Goal: Contribute content: Contribute content

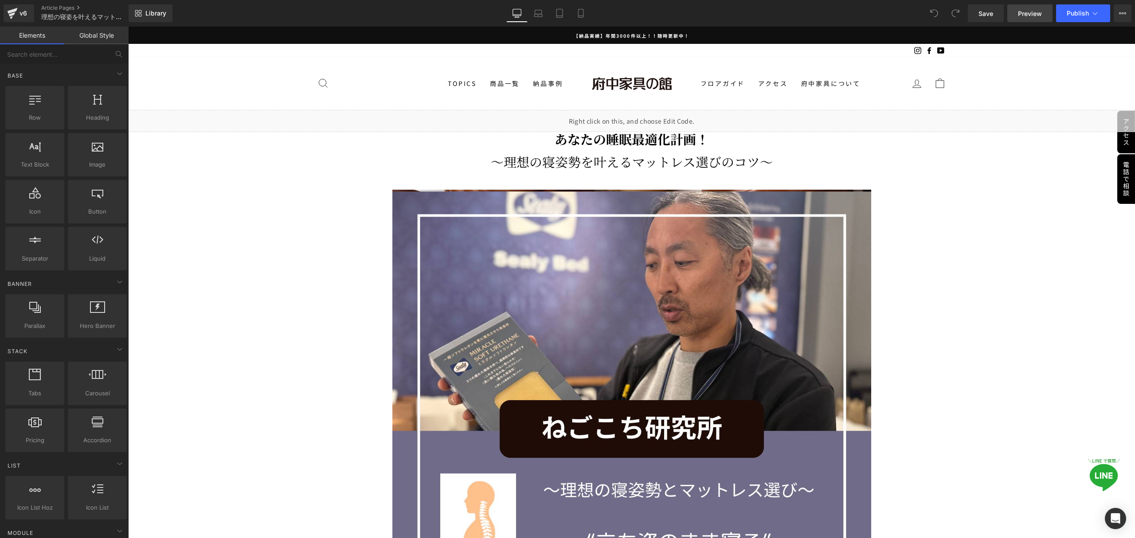
click at [1022, 13] on span "Preview" at bounding box center [1030, 13] width 24 height 9
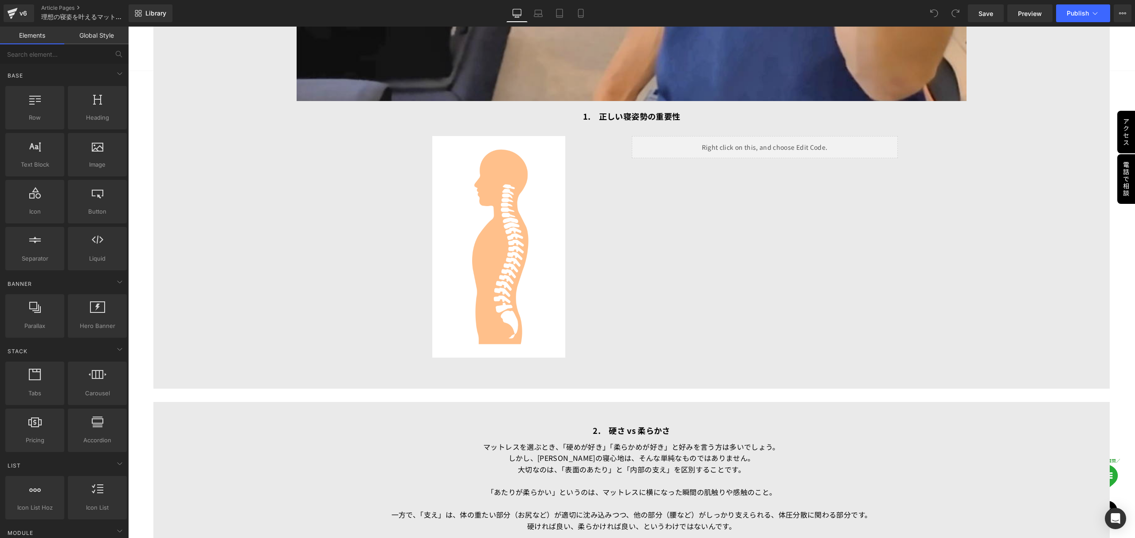
scroll to position [2187, 0]
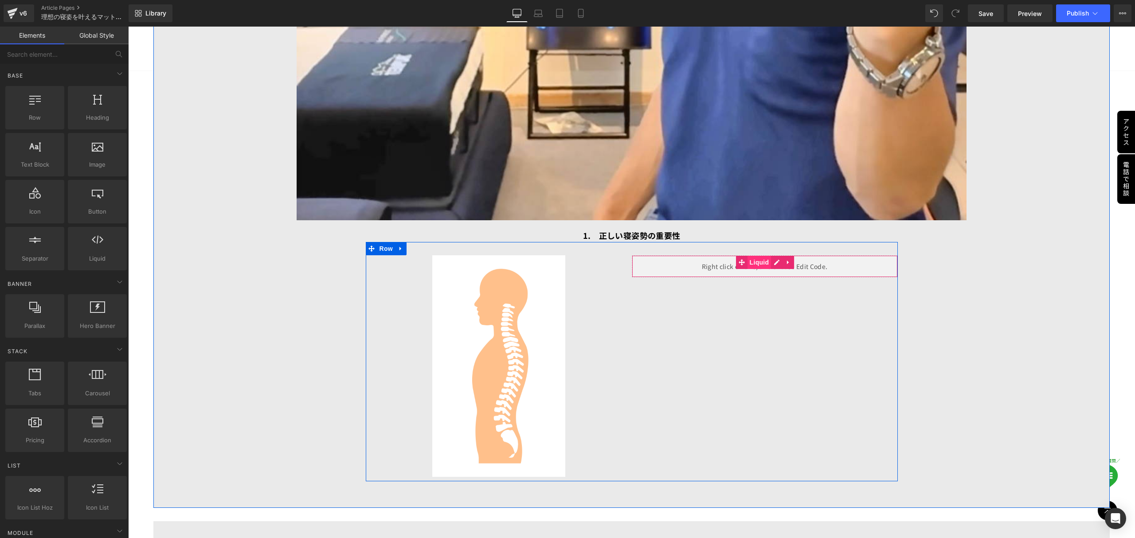
click at [755, 260] on span "Liquid" at bounding box center [759, 262] width 24 height 13
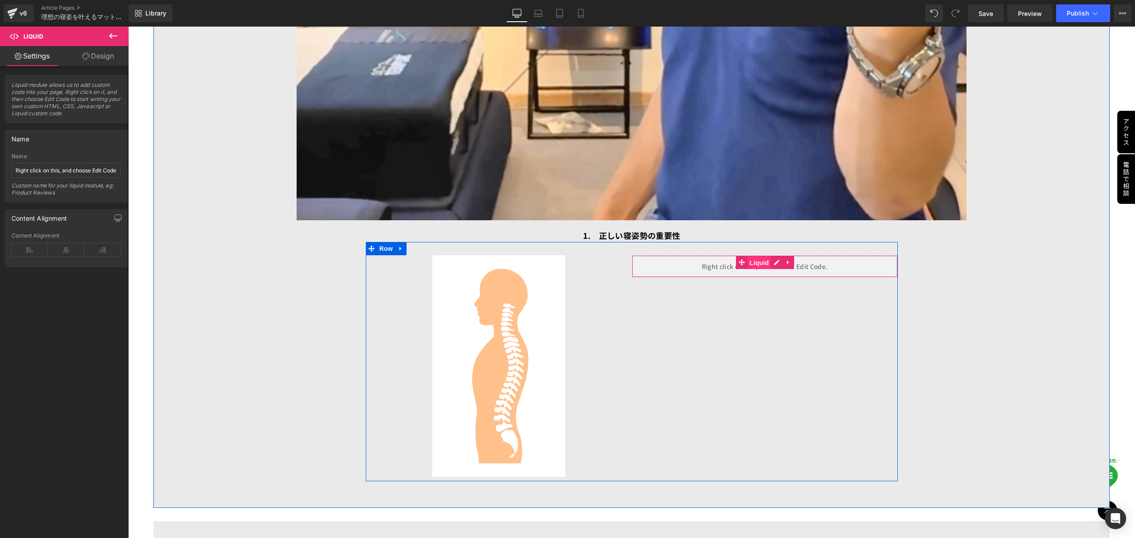
click at [749, 259] on span "Liquid" at bounding box center [759, 262] width 24 height 13
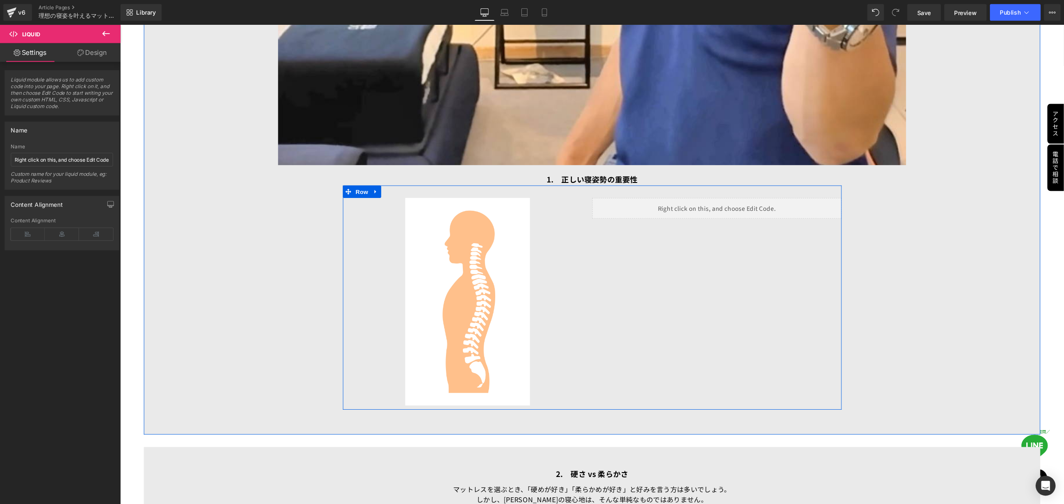
scroll to position [2246, 0]
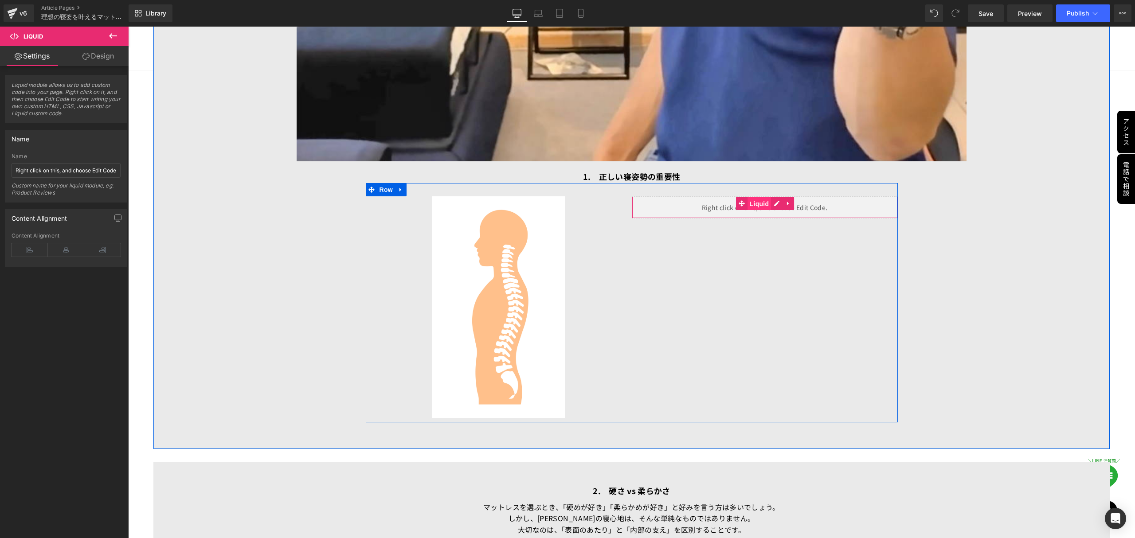
click at [758, 199] on span "Liquid" at bounding box center [759, 203] width 24 height 13
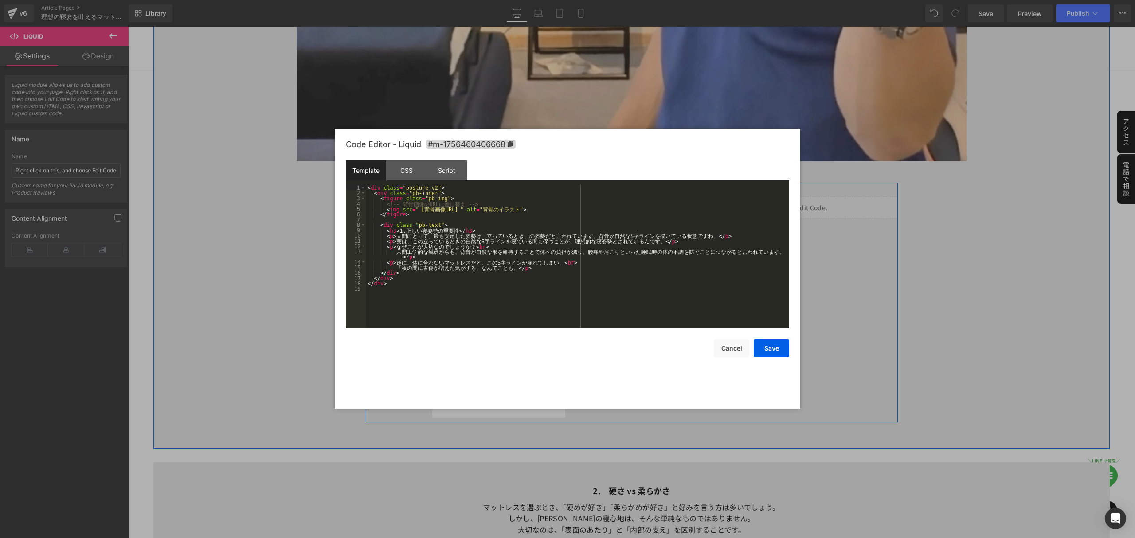
click at [772, 201] on icon at bounding box center [774, 203] width 5 height 5
click at [724, 355] on button "Cancel" at bounding box center [731, 349] width 35 height 18
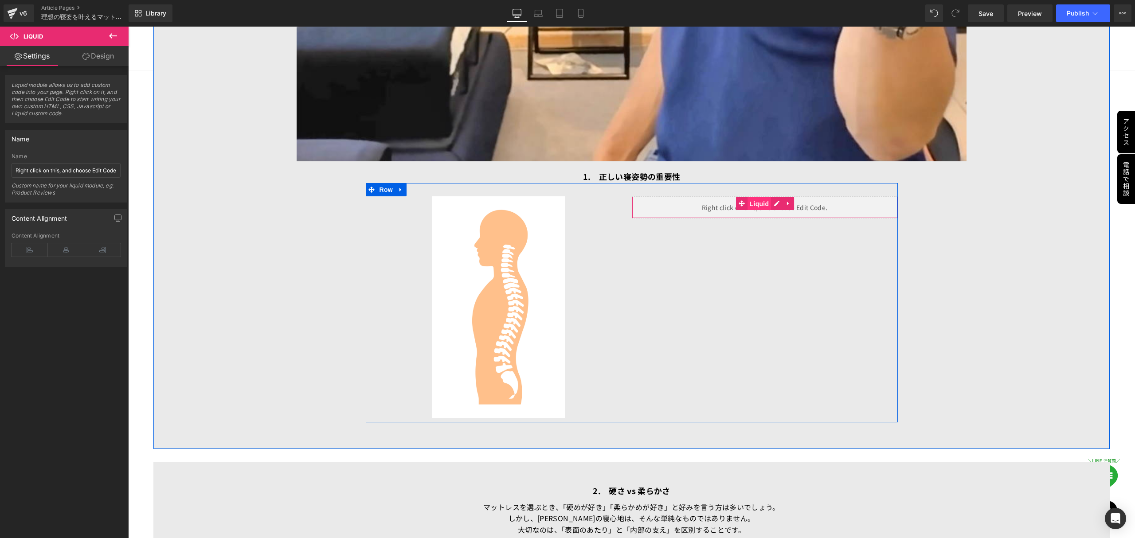
click at [752, 197] on span "Liquid" at bounding box center [759, 203] width 24 height 13
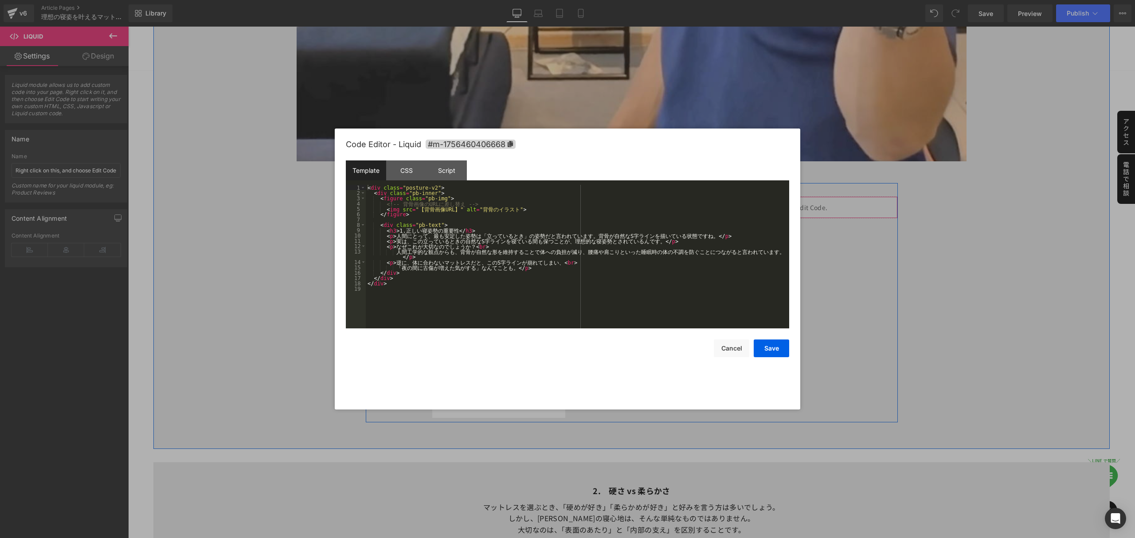
click at [770, 199] on div "Liquid" at bounding box center [765, 207] width 266 height 22
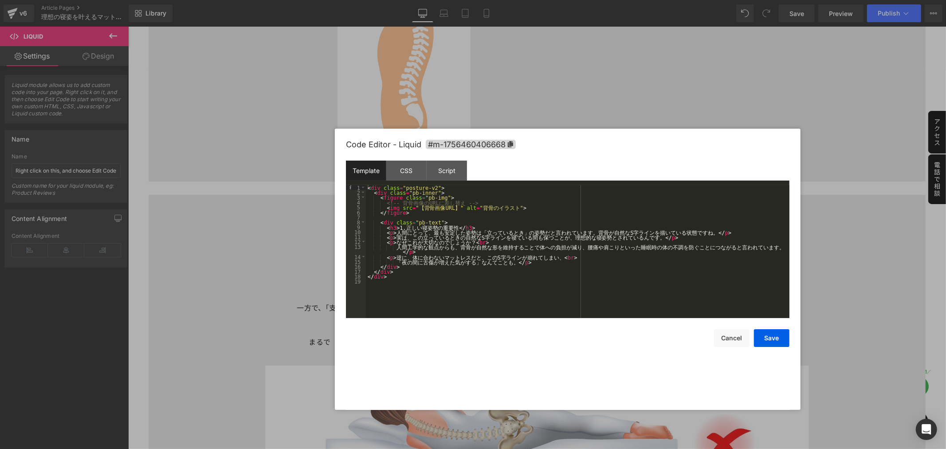
scroll to position [2300, 0]
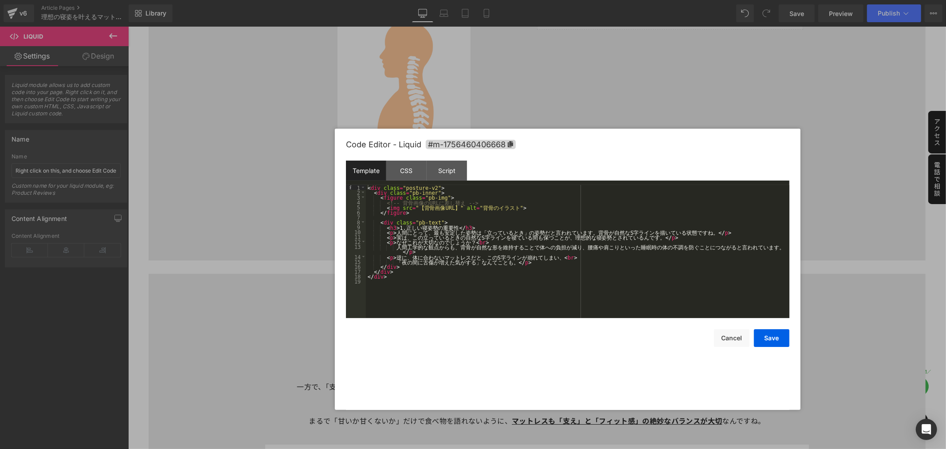
click at [361, 206] on div "5" at bounding box center [356, 206] width 20 height 5
click at [358, 206] on div "5" at bounding box center [356, 206] width 20 height 5
click at [358, 197] on div "3" at bounding box center [356, 197] width 20 height 5
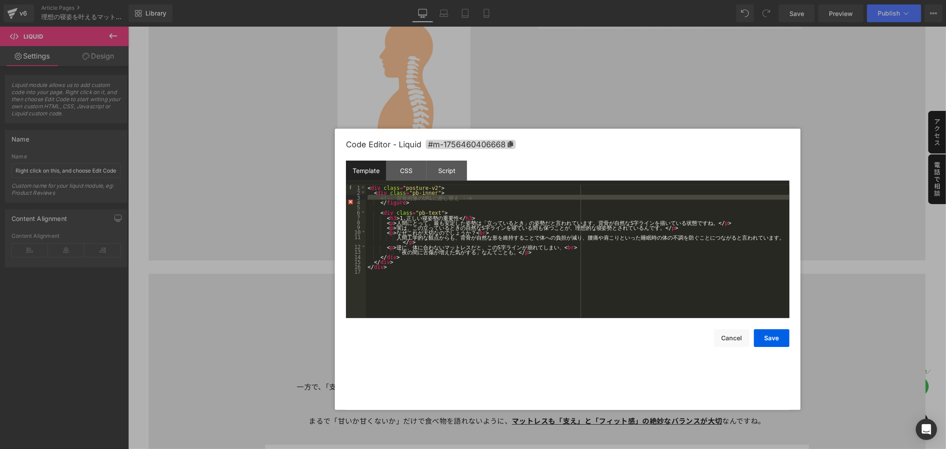
click at [358, 197] on div "3" at bounding box center [356, 197] width 20 height 5
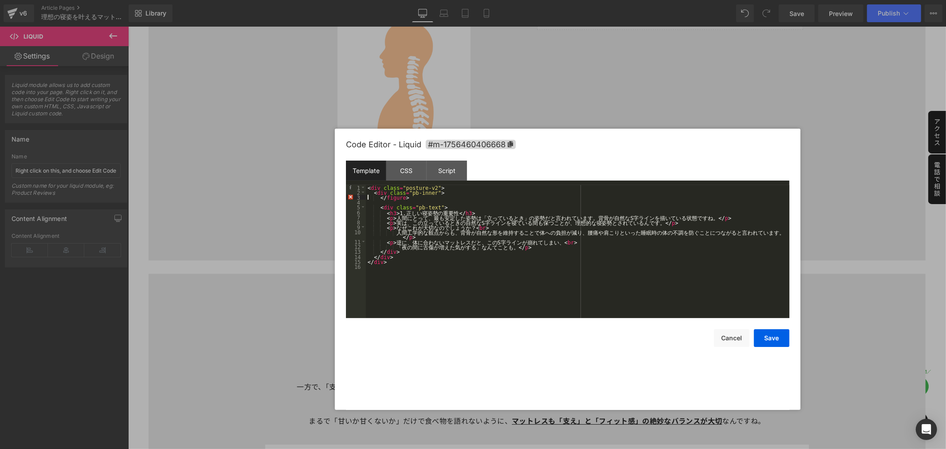
click at [358, 197] on div "3" at bounding box center [356, 197] width 20 height 5
click at [444, 284] on div "< div class = "posture-v2" > < div class = "pb-inner" > < div class = "pb-text"…" at bounding box center [577, 256] width 423 height 143
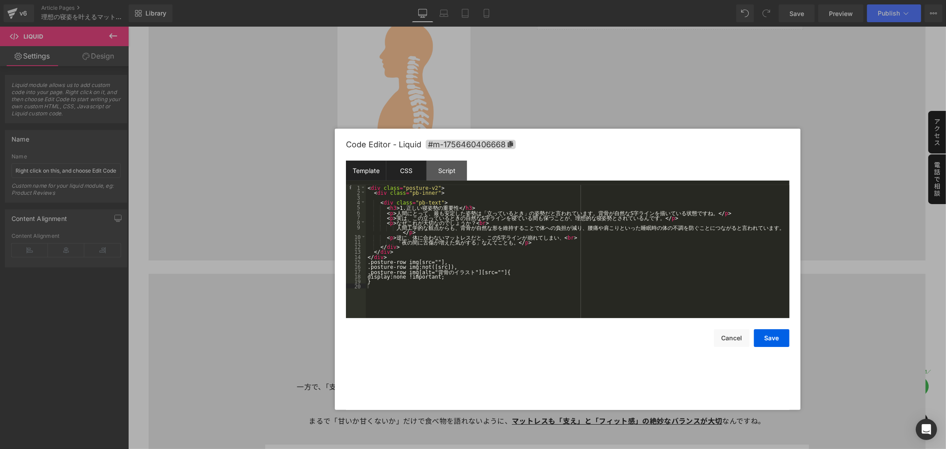
click at [407, 169] on div "CSS" at bounding box center [406, 170] width 40 height 20
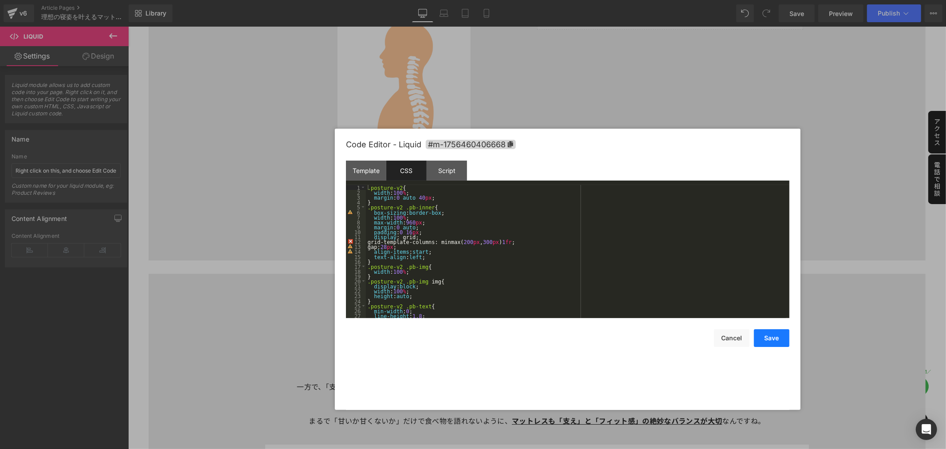
click at [774, 340] on button "Save" at bounding box center [771, 338] width 35 height 18
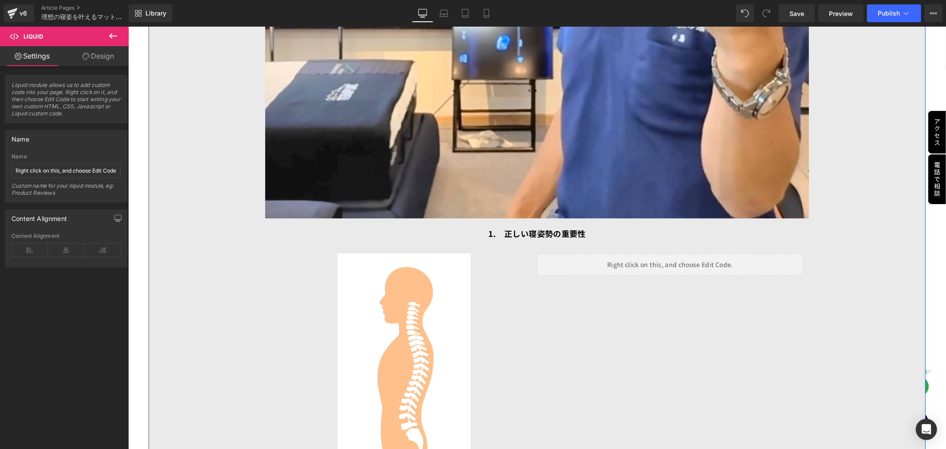
scroll to position [2054, 0]
click at [289, 243] on span "Row" at bounding box center [291, 246] width 18 height 13
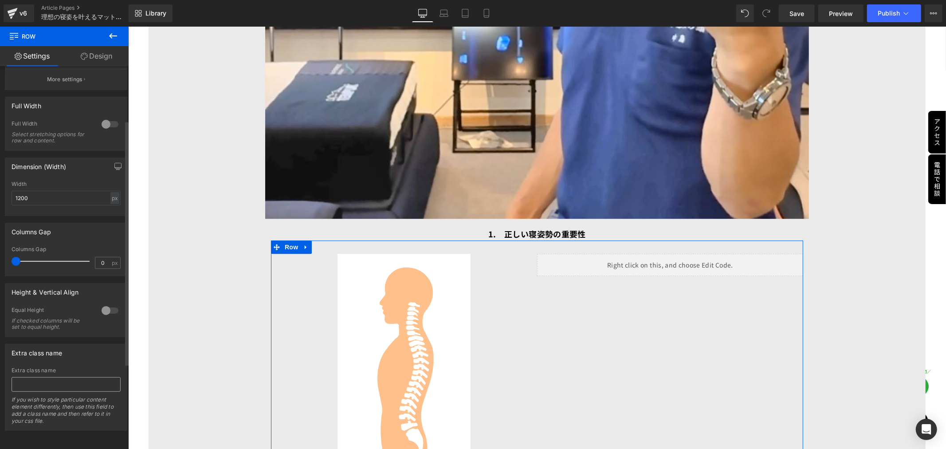
scroll to position [218, 0]
click at [60, 379] on input "text" at bounding box center [66, 384] width 109 height 15
click at [68, 378] on input "text" at bounding box center [66, 384] width 109 height 15
paste input "posture-row"
type input "posture-row"
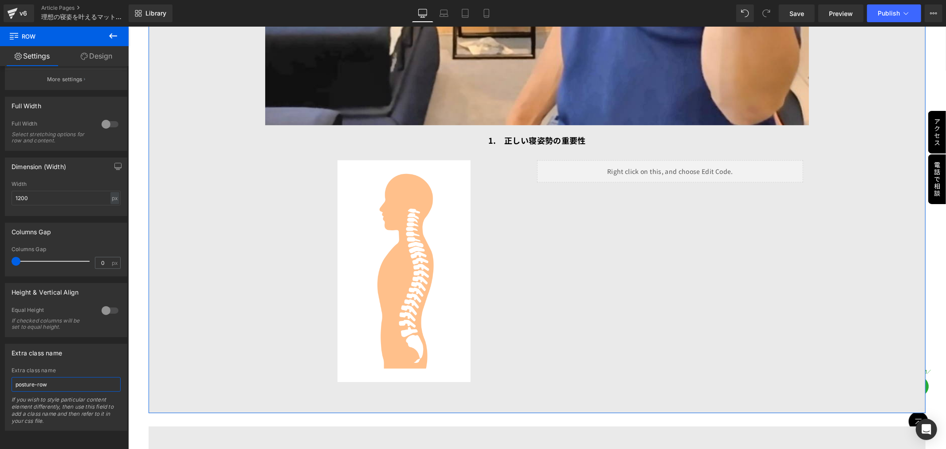
scroll to position [2152, 0]
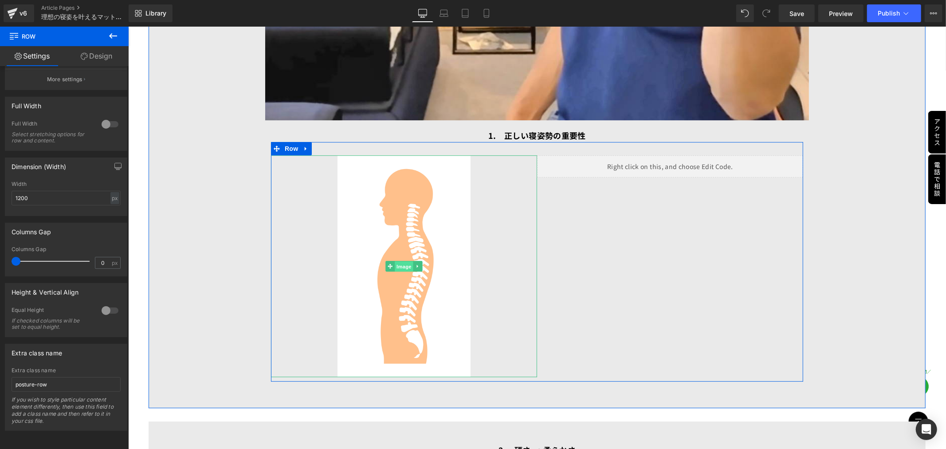
click at [396, 261] on span "Image" at bounding box center [403, 266] width 19 height 11
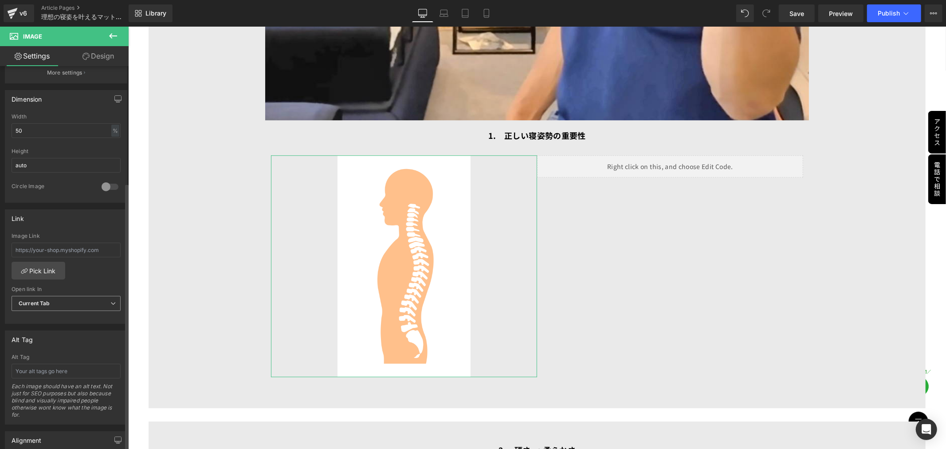
scroll to position [405, 0]
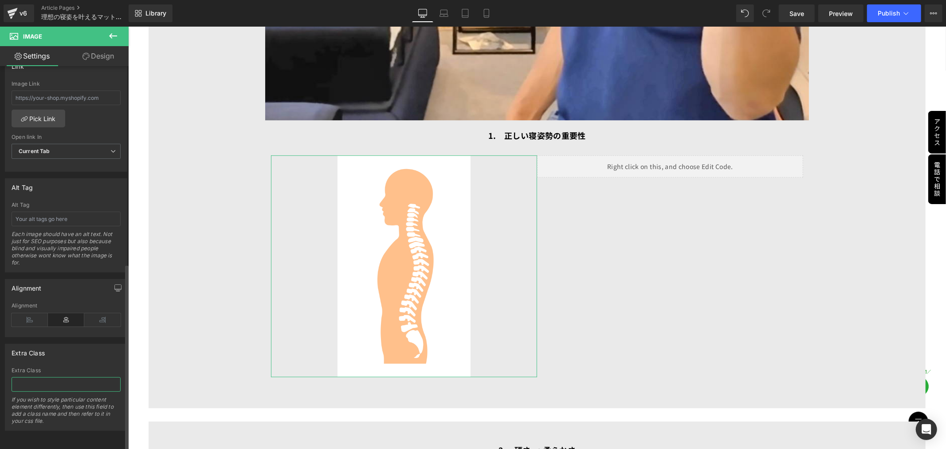
click at [45, 378] on input "text" at bounding box center [66, 384] width 109 height 15
paste input "posture-col-img"
type input "posture-col-img"
click at [678, 157] on div "Liquid" at bounding box center [669, 166] width 266 height 22
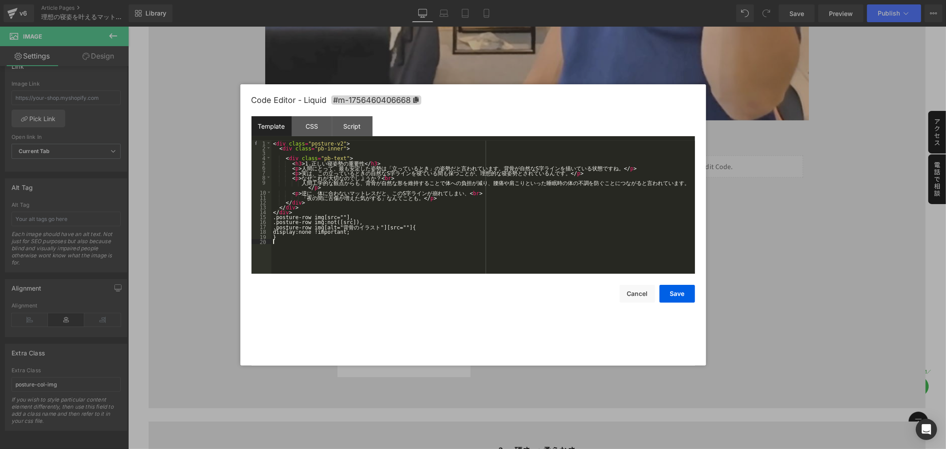
click at [351, 248] on div "< div class = "posture-v2" > < div class = "pb-inner" > < div class = "pb-text"…" at bounding box center [482, 212] width 423 height 143
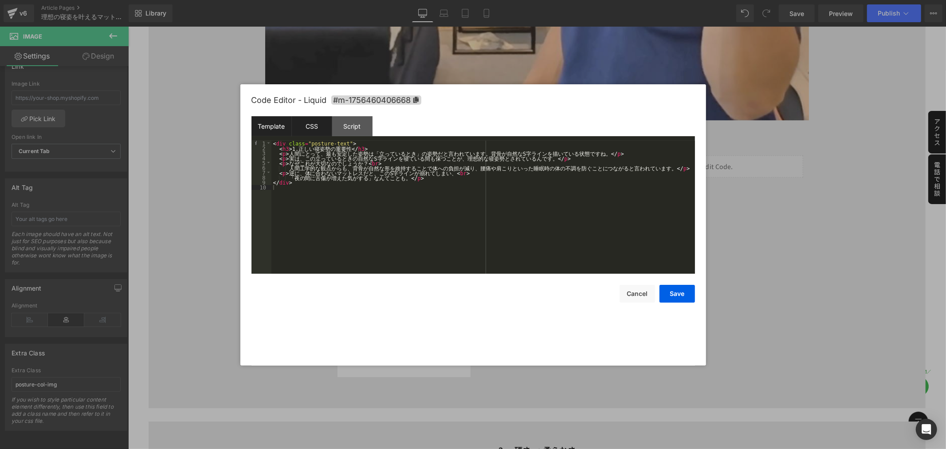
click at [312, 126] on div "CSS" at bounding box center [312, 126] width 40 height 20
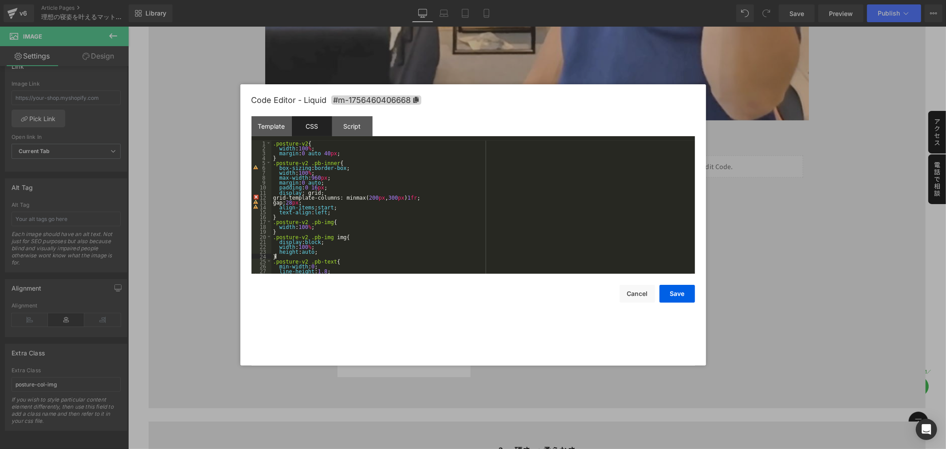
click at [346, 255] on div ".posture-v2 { width : 100 % ; margin : 0 auto 40 px ; } .posture-v2 .pb-inner {…" at bounding box center [481, 212] width 420 height 143
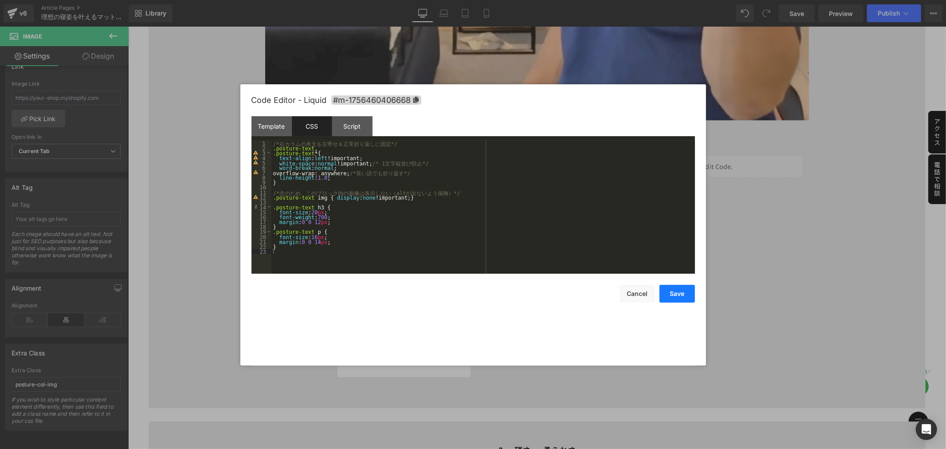
click at [669, 294] on button "Save" at bounding box center [676, 294] width 35 height 18
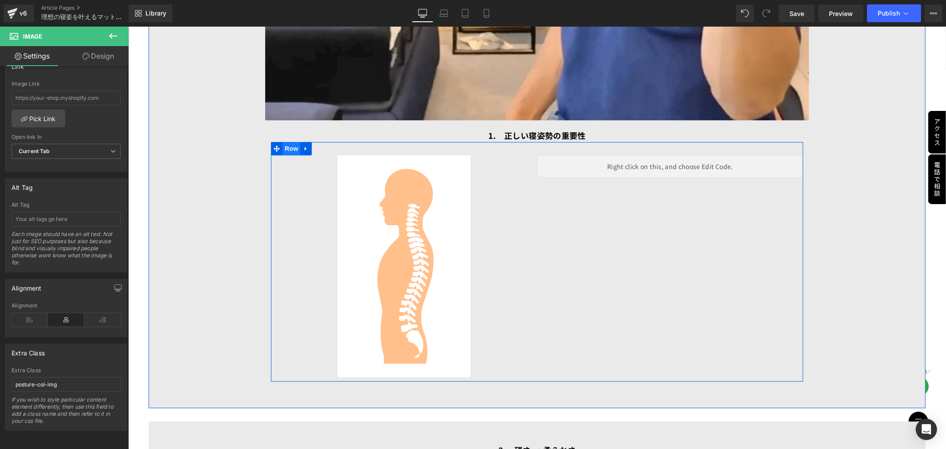
click at [292, 143] on span "Row" at bounding box center [291, 147] width 18 height 13
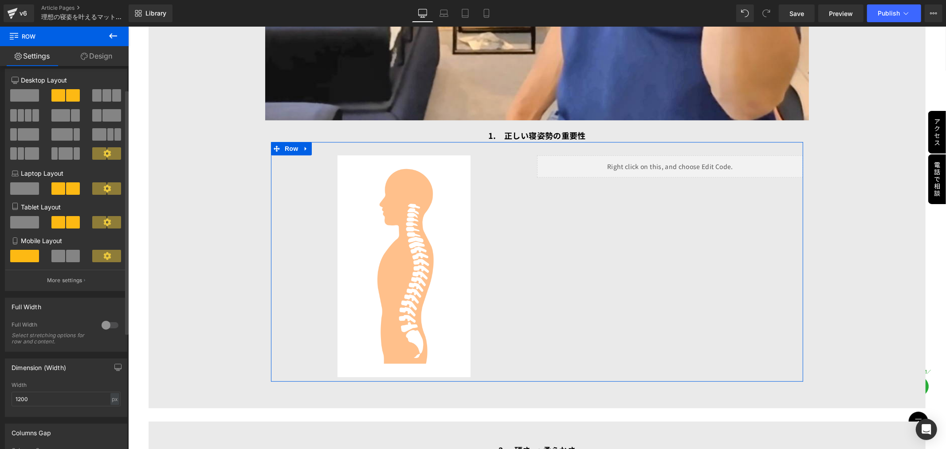
scroll to position [0, 0]
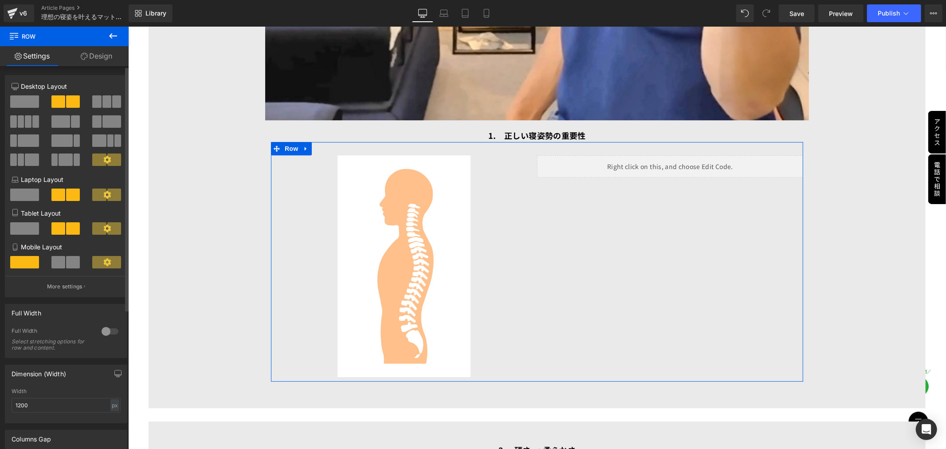
click at [104, 163] on icon at bounding box center [107, 160] width 8 height 8
click at [103, 161] on icon at bounding box center [107, 160] width 8 height 8
click at [103, 159] on icon at bounding box center [107, 160] width 8 height 8
drag, startPoint x: 100, startPoint y: 159, endPoint x: 108, endPoint y: 159, distance: 7.5
click at [108, 159] on icon at bounding box center [107, 160] width 8 height 8
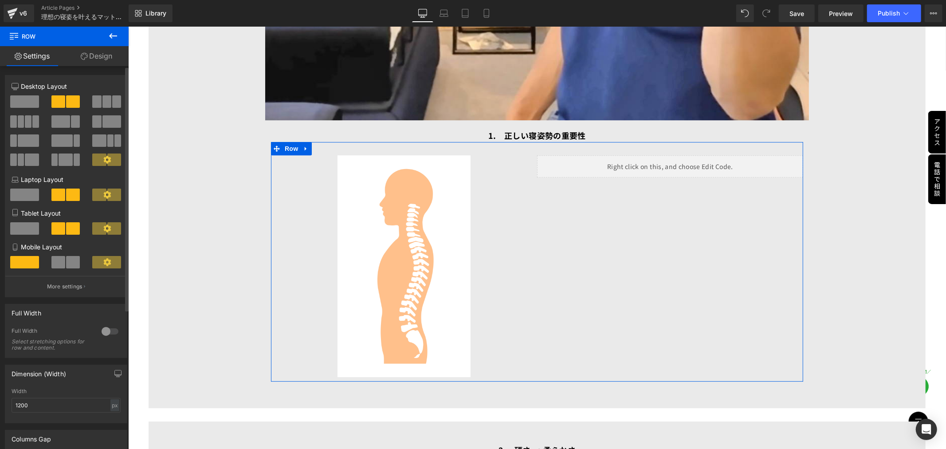
click at [111, 160] on span at bounding box center [114, 159] width 14 height 12
click at [107, 146] on span at bounding box center [110, 140] width 7 height 12
click at [108, 140] on span at bounding box center [110, 140] width 7 height 12
click at [103, 158] on icon at bounding box center [107, 160] width 8 height 8
click at [59, 164] on span at bounding box center [66, 159] width 14 height 12
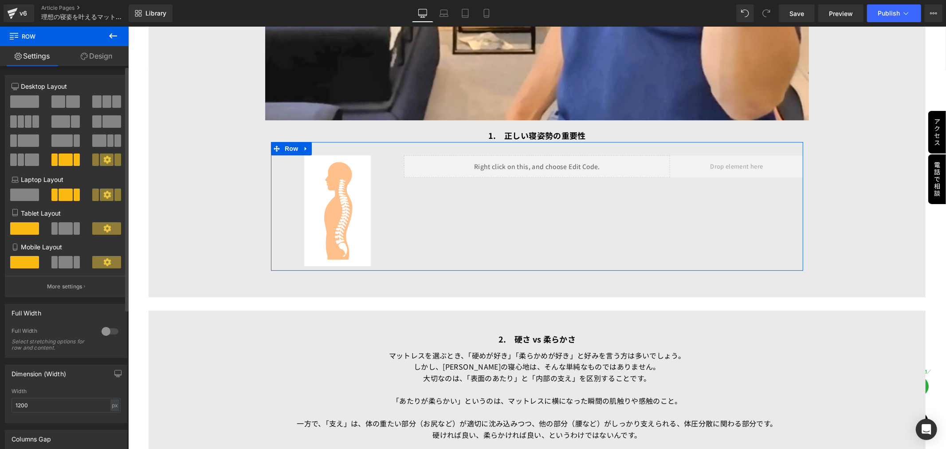
click at [69, 156] on span at bounding box center [66, 159] width 14 height 12
click at [105, 161] on icon at bounding box center [107, 160] width 8 height 8
click at [67, 101] on span at bounding box center [73, 101] width 14 height 12
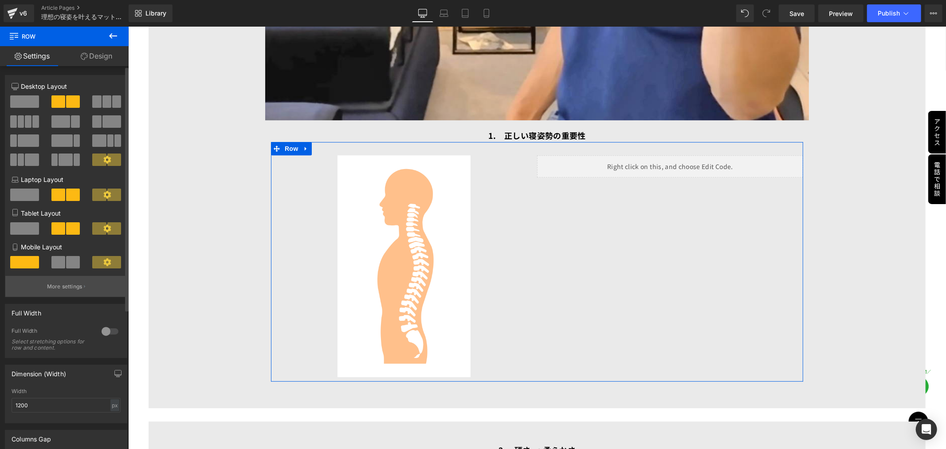
click at [66, 289] on p "More settings" at bounding box center [64, 286] width 35 height 8
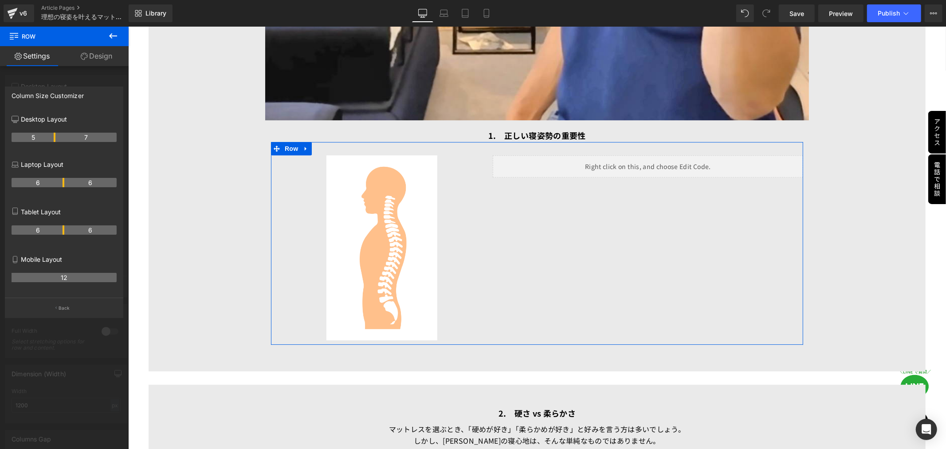
drag, startPoint x: 63, startPoint y: 135, endPoint x: 58, endPoint y: 137, distance: 5.9
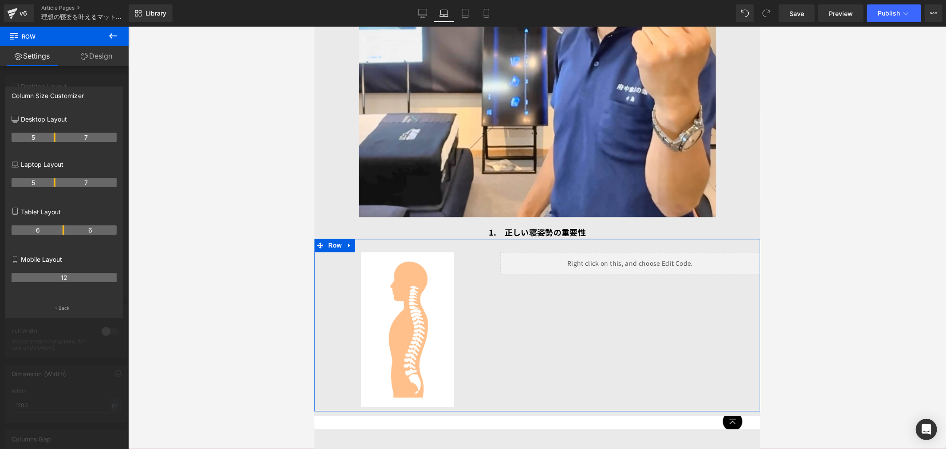
scroll to position [1696, 0]
drag, startPoint x: 63, startPoint y: 183, endPoint x: 57, endPoint y: 184, distance: 6.8
click at [57, 184] on tr "5 7" at bounding box center [64, 182] width 105 height 9
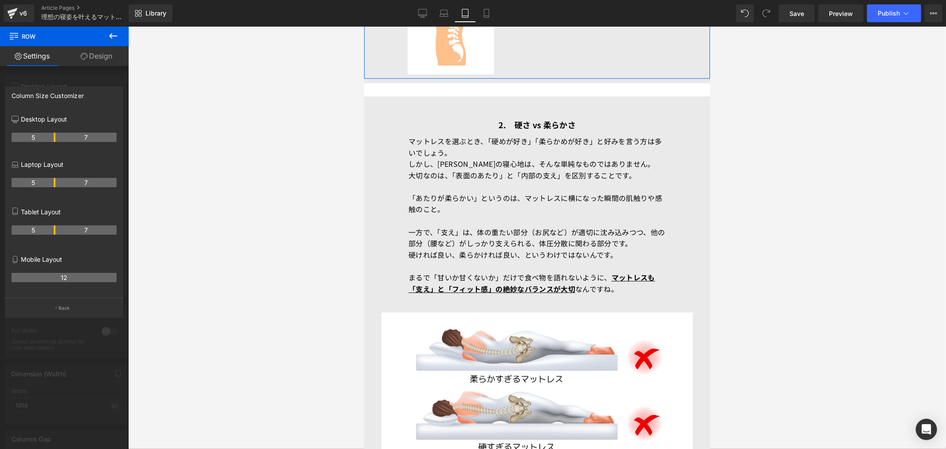
scroll to position [1338, 0]
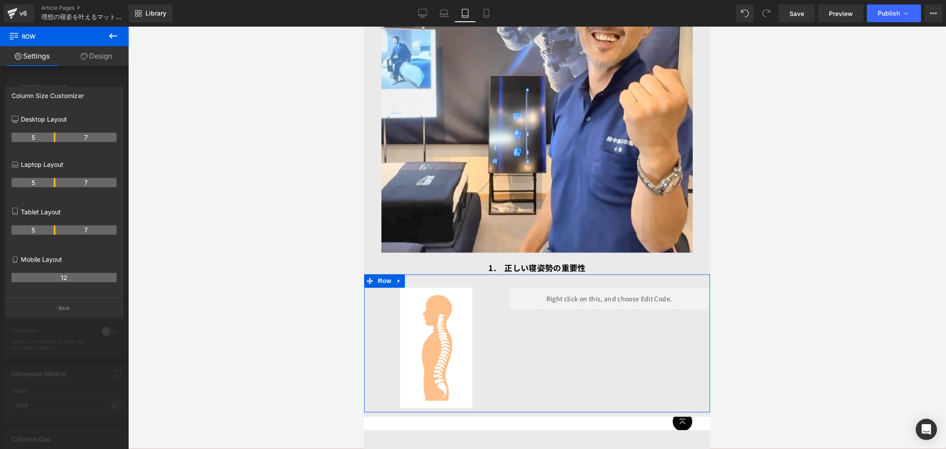
drag, startPoint x: 63, startPoint y: 231, endPoint x: 58, endPoint y: 231, distance: 4.9
click at [58, 231] on tr "5 7" at bounding box center [64, 229] width 105 height 9
click at [64, 315] on button "Back" at bounding box center [64, 307] width 118 height 20
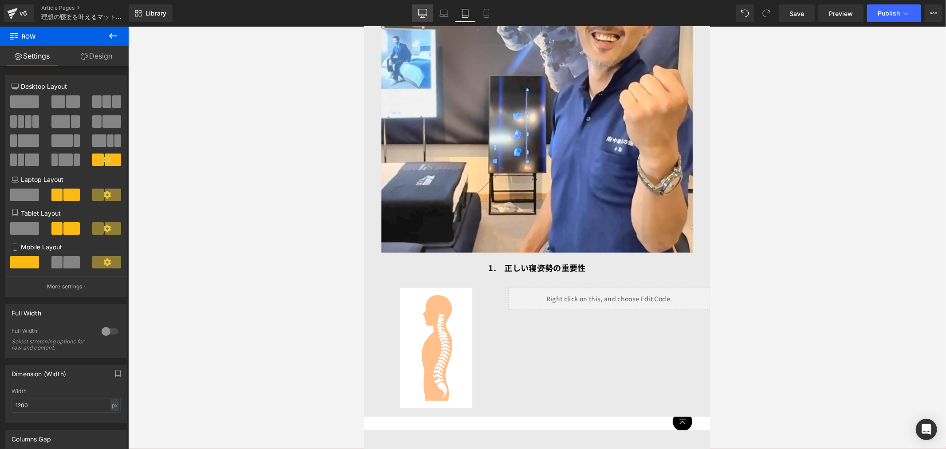
click at [420, 14] on icon at bounding box center [422, 13] width 9 height 9
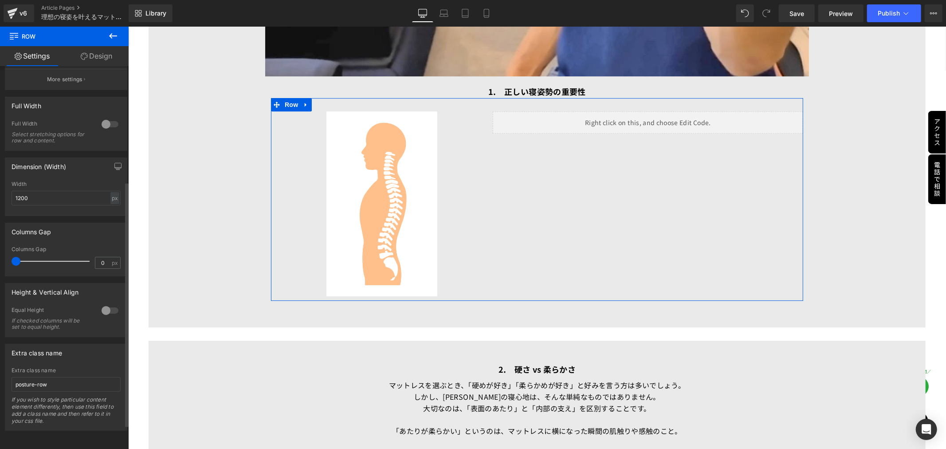
scroll to position [0, 0]
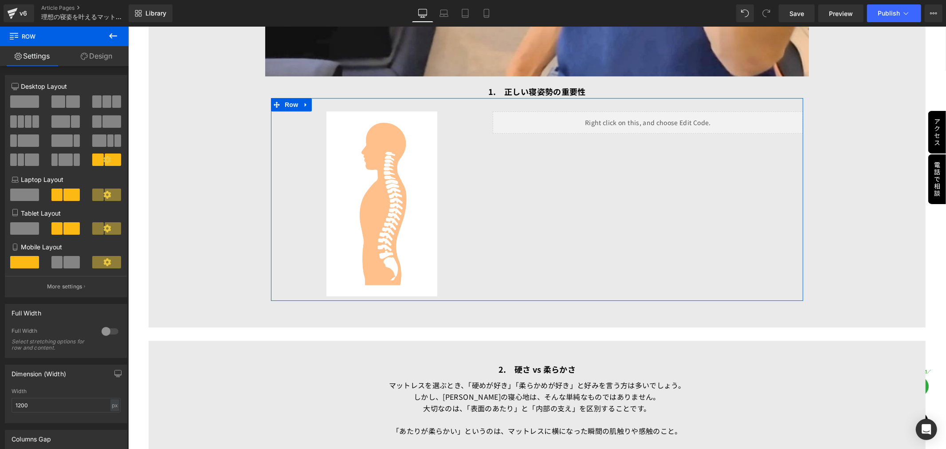
click at [89, 57] on link "Design" at bounding box center [96, 56] width 64 height 20
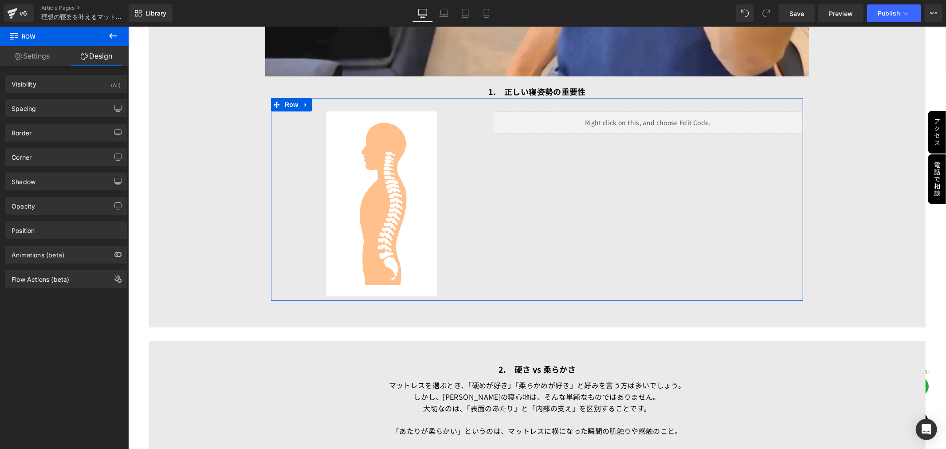
click at [39, 53] on link "Settings" at bounding box center [32, 56] width 64 height 20
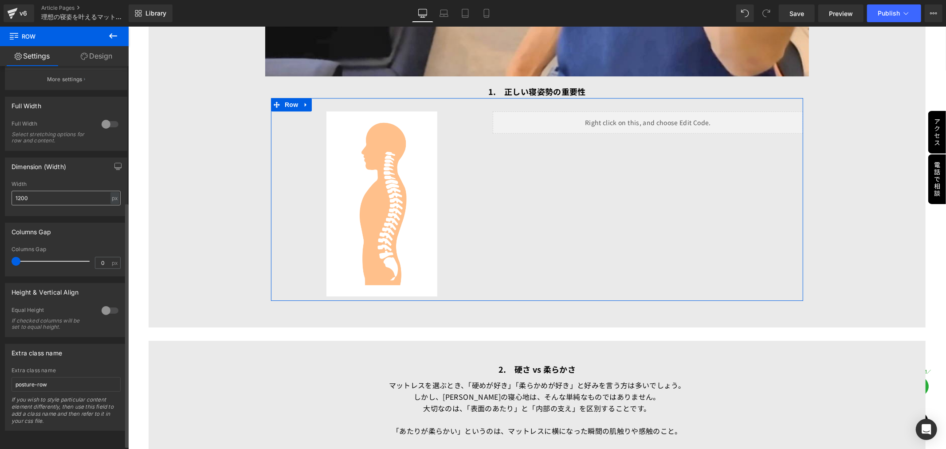
scroll to position [218, 0]
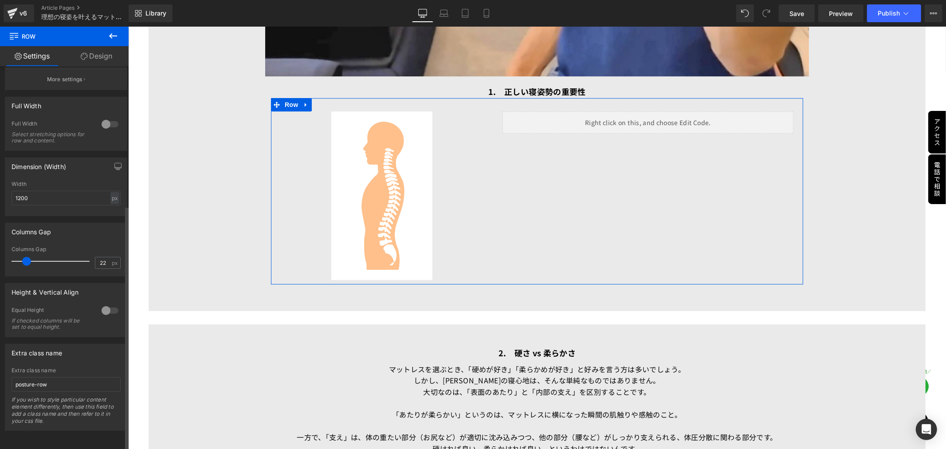
type input "20"
drag, startPoint x: 16, startPoint y: 253, endPoint x: 26, endPoint y: 255, distance: 9.6
click at [26, 257] on span at bounding box center [25, 261] width 9 height 9
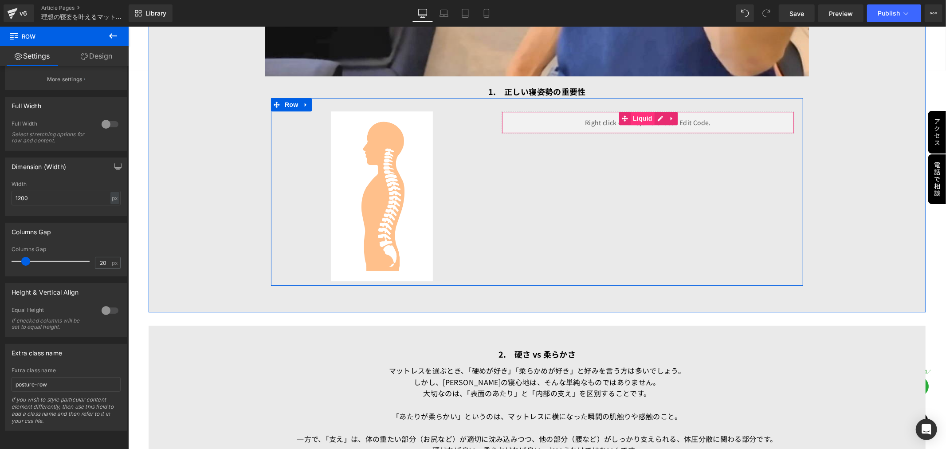
click at [640, 112] on span "Liquid" at bounding box center [642, 117] width 24 height 13
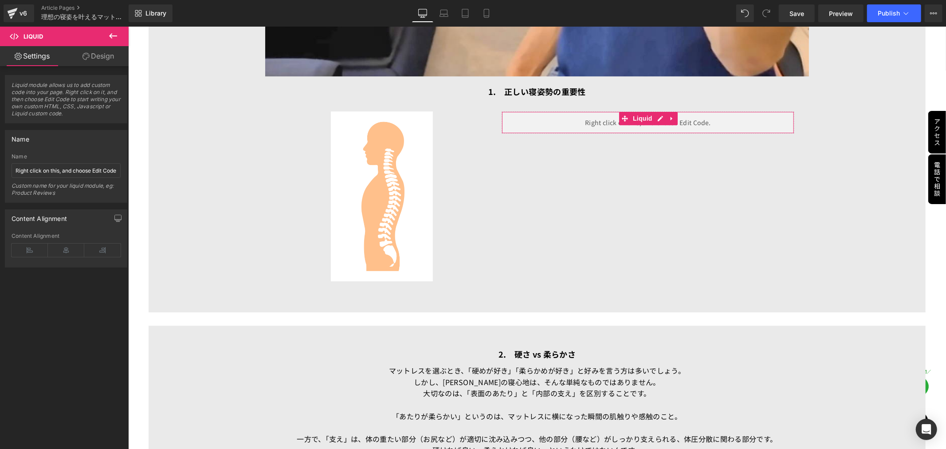
click at [103, 58] on link "Design" at bounding box center [98, 56] width 64 height 20
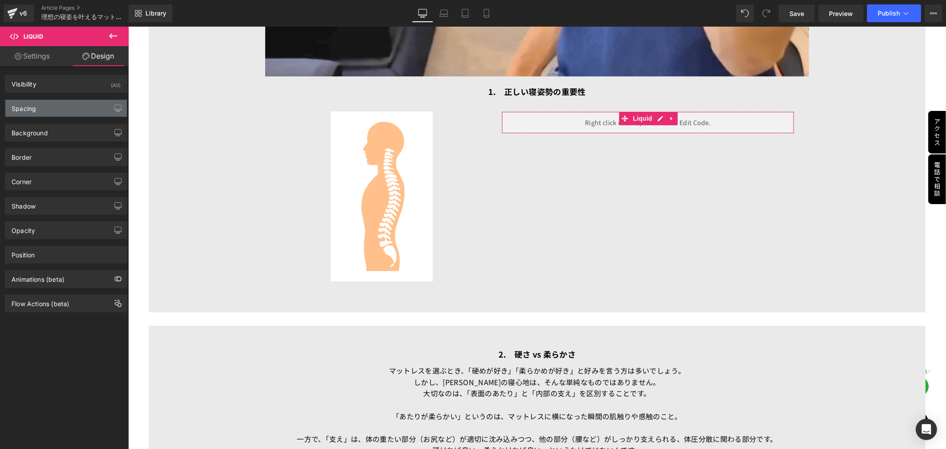
type input "0"
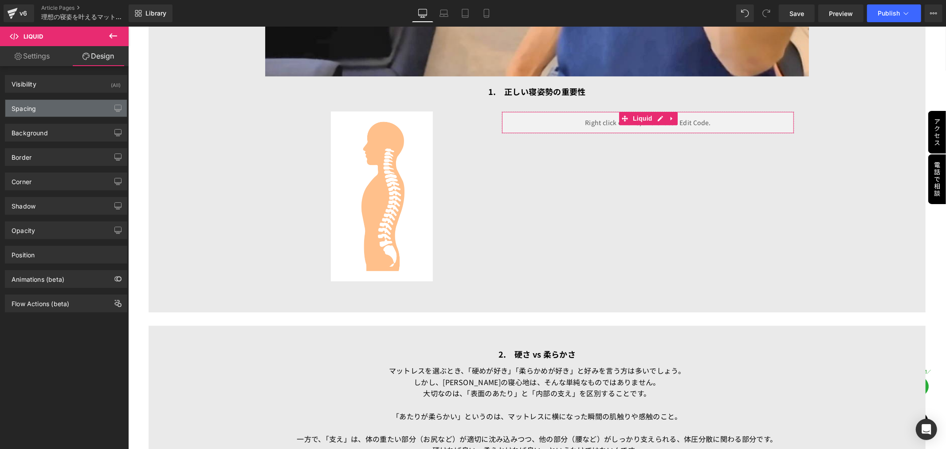
type input "0"
click at [69, 108] on div "Spacing" at bounding box center [65, 108] width 121 height 17
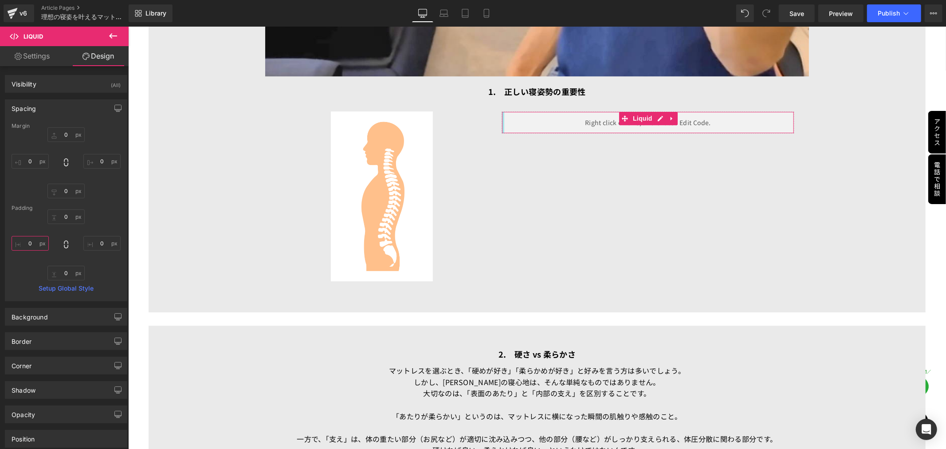
click at [34, 241] on input "0" at bounding box center [30, 243] width 37 height 15
type input "1"
type input "10"
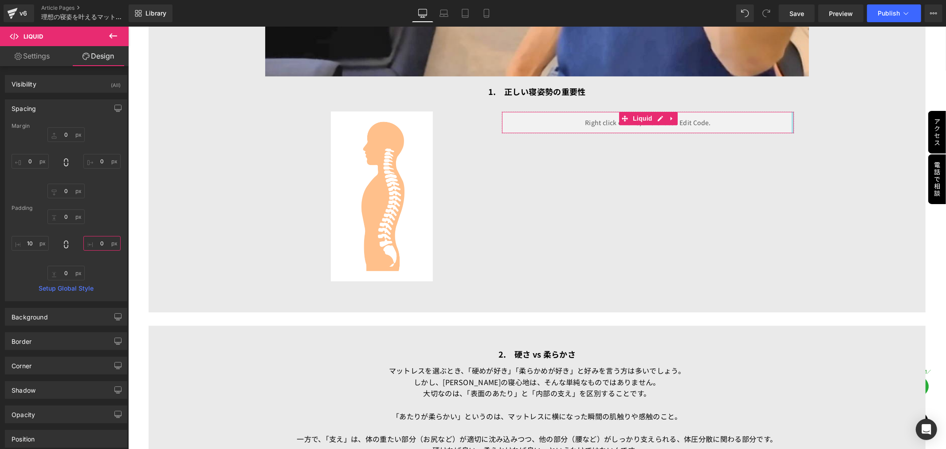
click at [106, 243] on input "0" at bounding box center [101, 243] width 37 height 15
type input "10"
click at [796, 13] on span "Save" at bounding box center [796, 13] width 15 height 9
click at [841, 12] on span "Preview" at bounding box center [841, 13] width 24 height 9
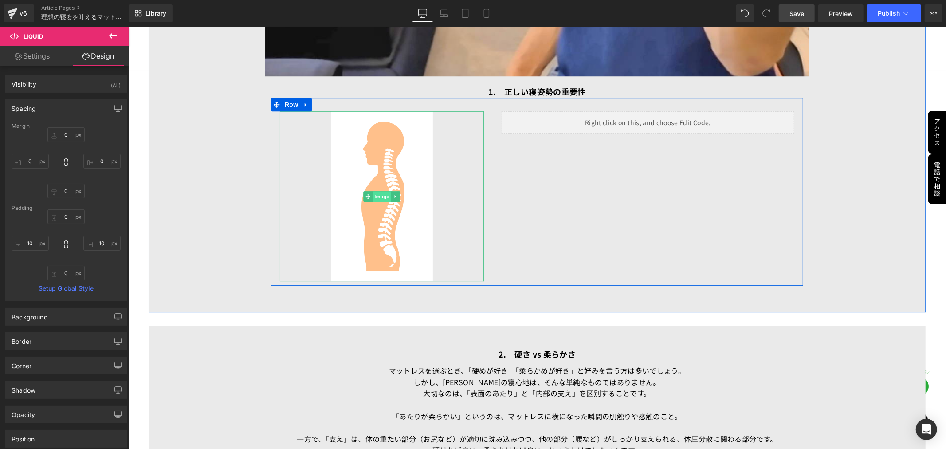
click at [379, 192] on span "Image" at bounding box center [381, 196] width 19 height 11
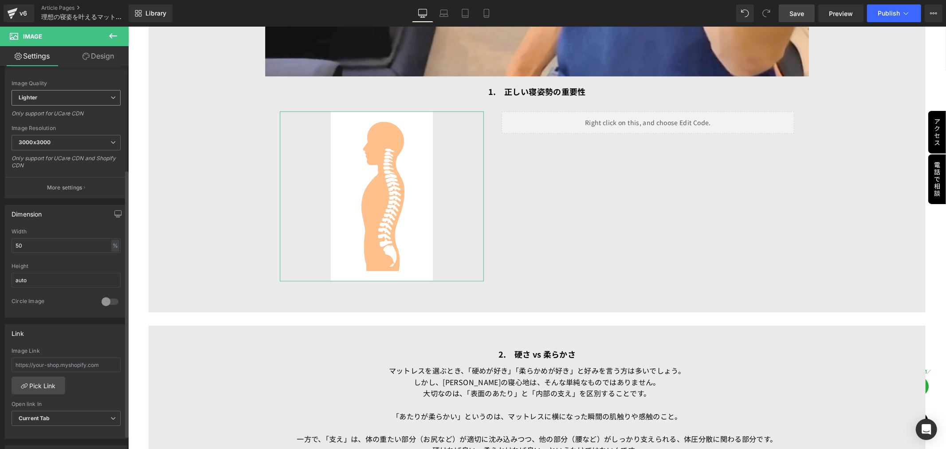
scroll to position [148, 0]
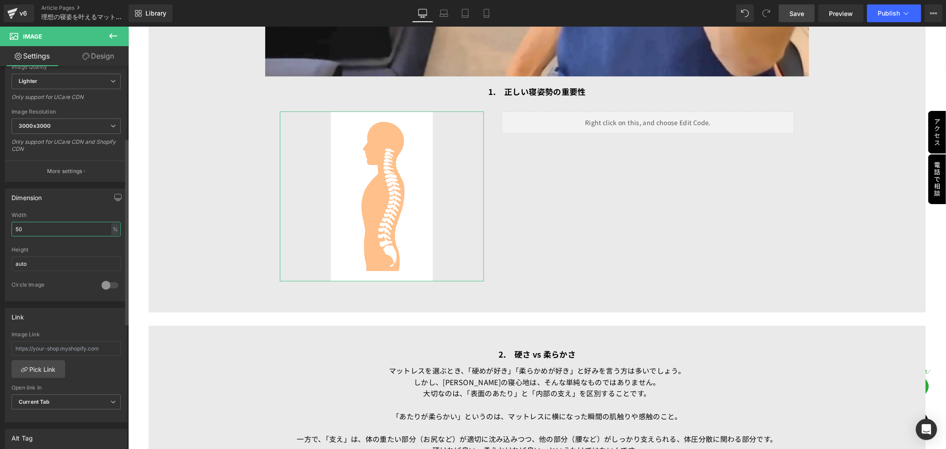
click at [41, 225] on input "50" at bounding box center [66, 229] width 109 height 15
click at [39, 225] on input "50" at bounding box center [66, 229] width 109 height 15
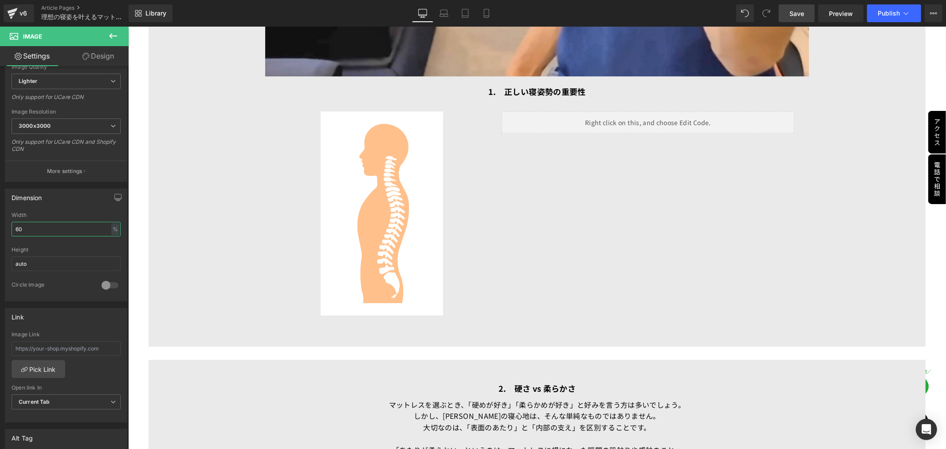
type input "60"
click at [802, 12] on span "Save" at bounding box center [796, 13] width 15 height 9
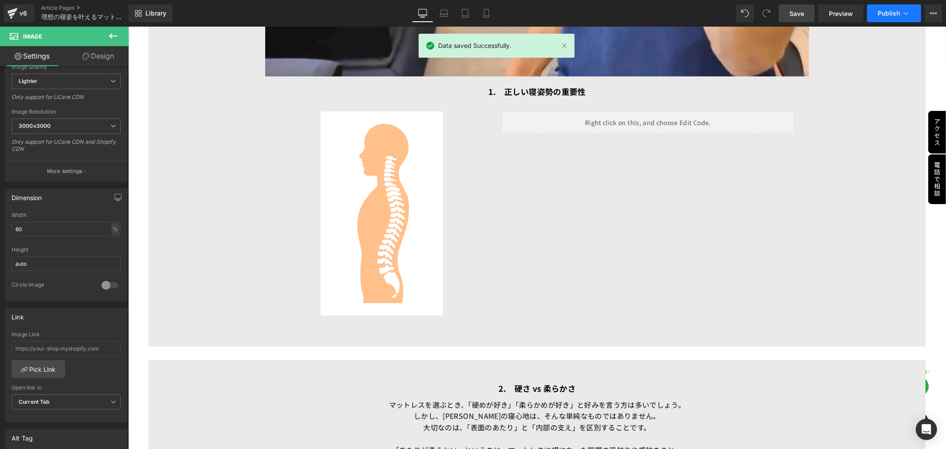
click at [888, 14] on span "Publish" at bounding box center [888, 13] width 22 height 7
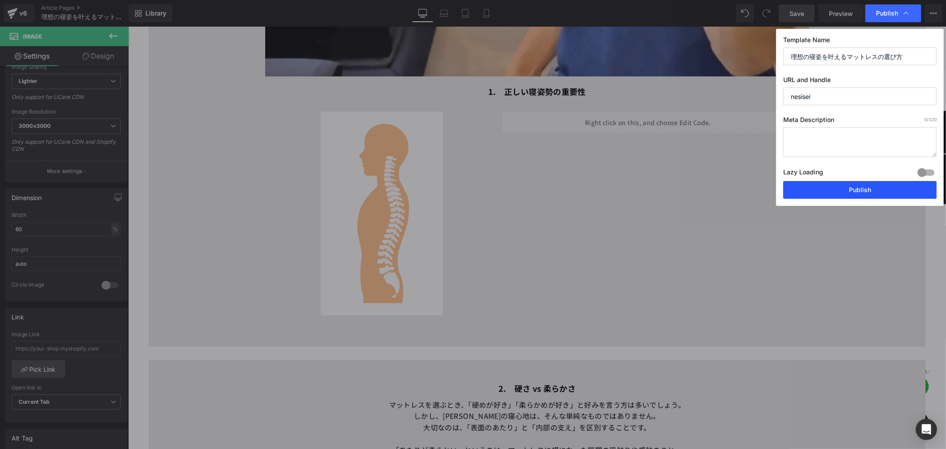
click at [843, 195] on button "Publish" at bounding box center [859, 190] width 153 height 18
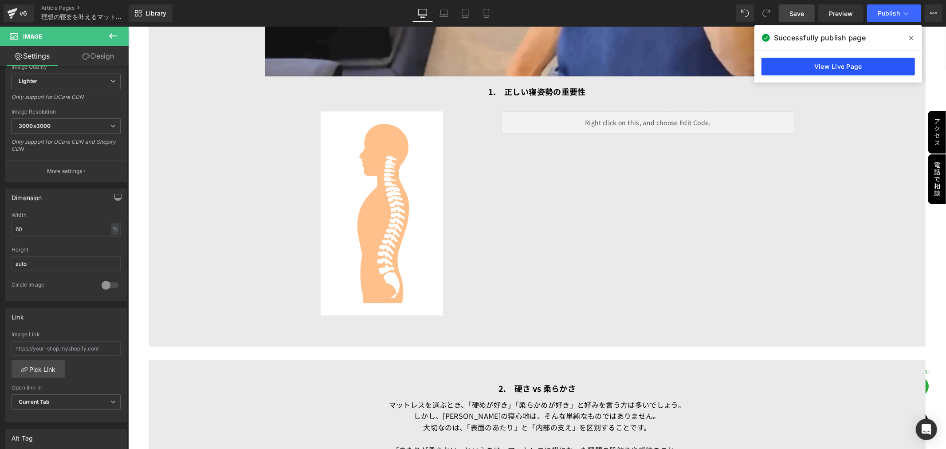
click at [818, 64] on link "View Live Page" at bounding box center [837, 67] width 153 height 18
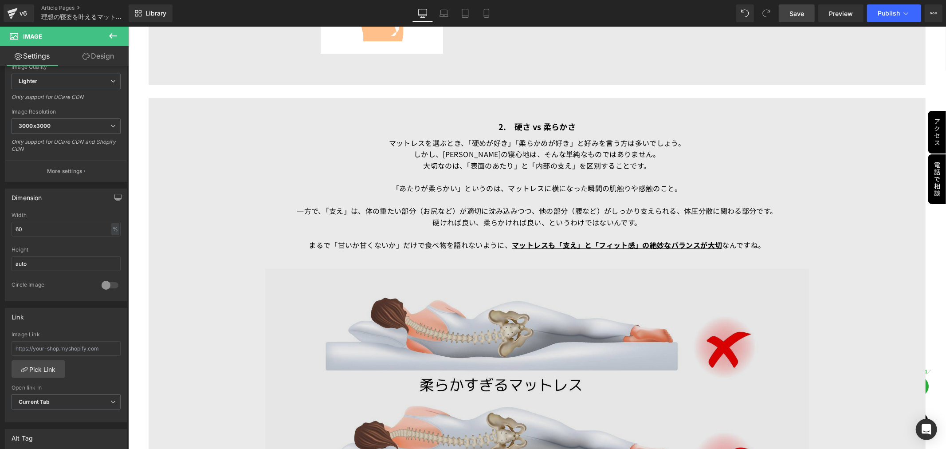
scroll to position [2443, 0]
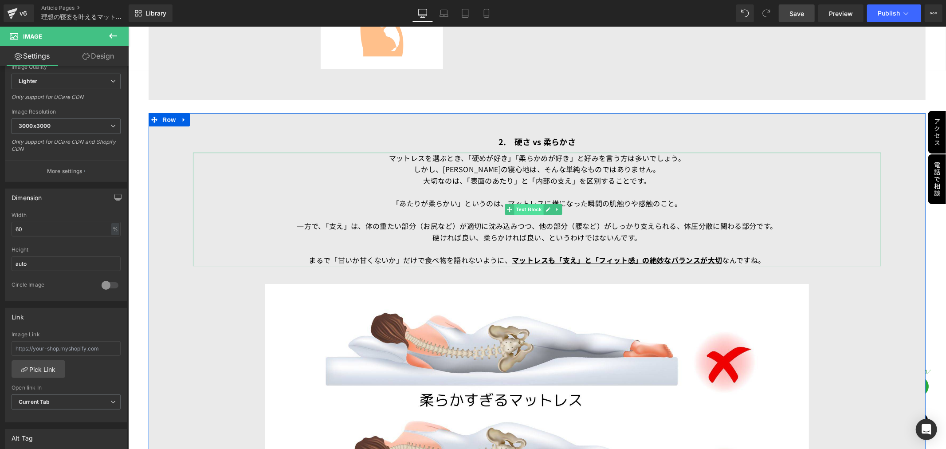
click at [528, 207] on span "Text Block" at bounding box center [528, 208] width 29 height 11
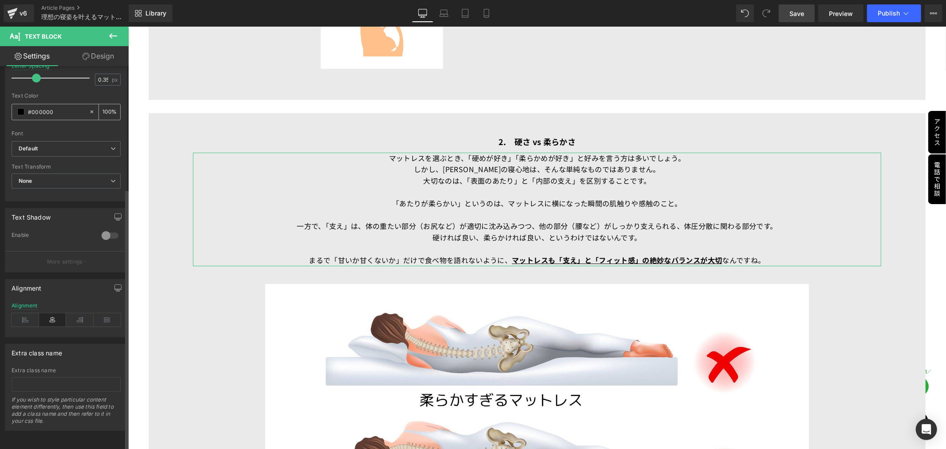
scroll to position [180, 0]
click at [25, 313] on icon at bounding box center [25, 319] width 27 height 13
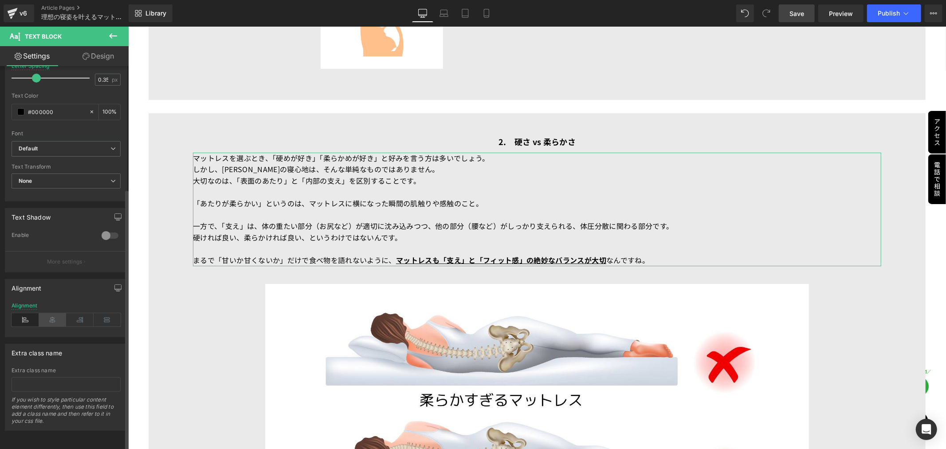
click at [45, 313] on icon at bounding box center [52, 319] width 27 height 13
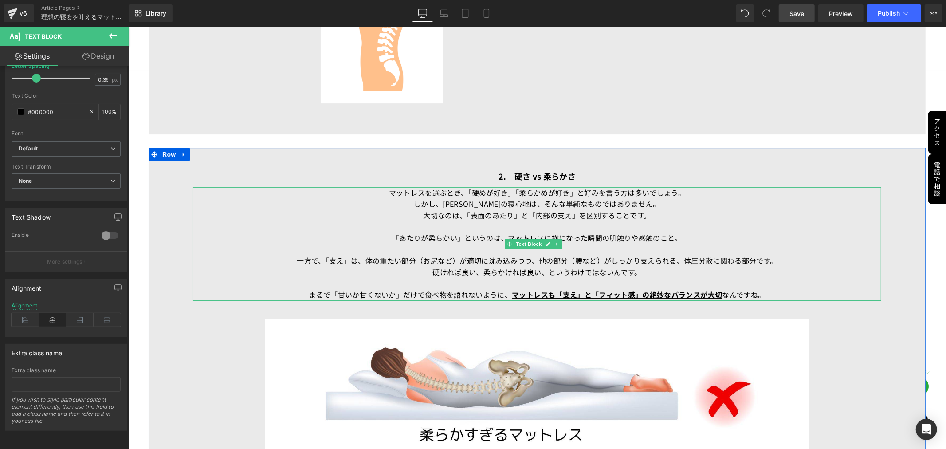
scroll to position [2393, 0]
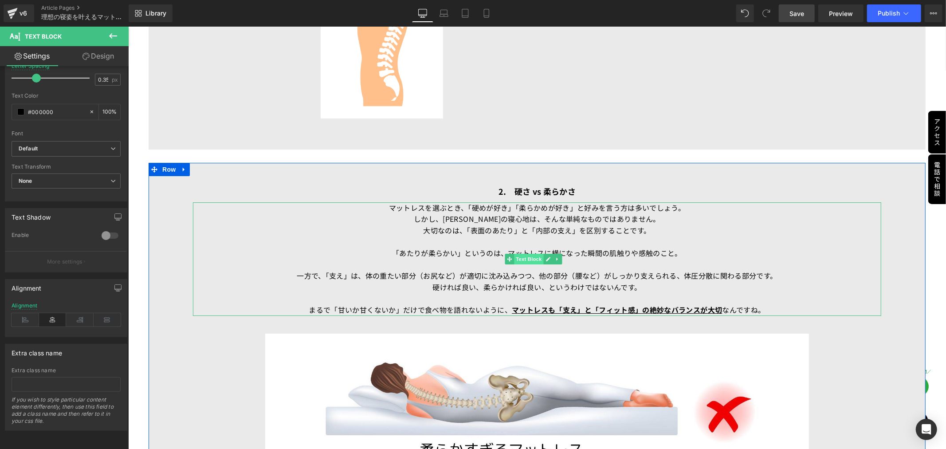
click at [539, 254] on span "Text Block" at bounding box center [528, 258] width 29 height 11
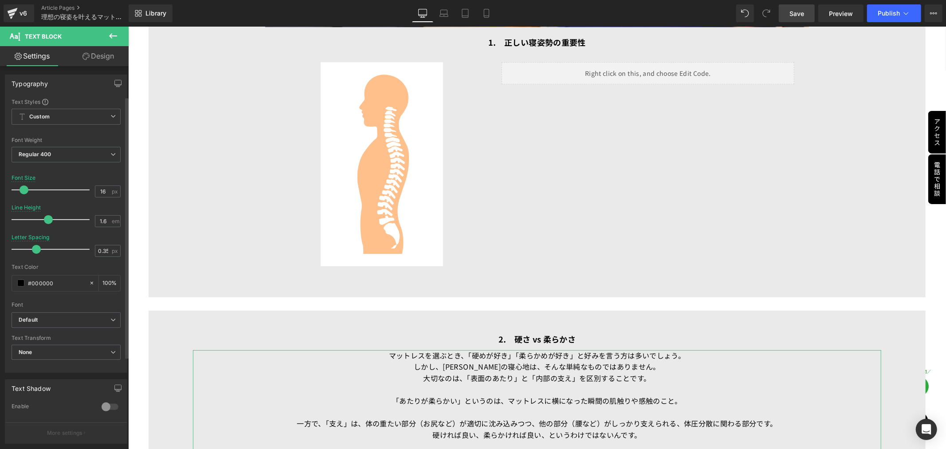
scroll to position [0, 0]
click at [111, 58] on link "Design" at bounding box center [98, 56] width 64 height 20
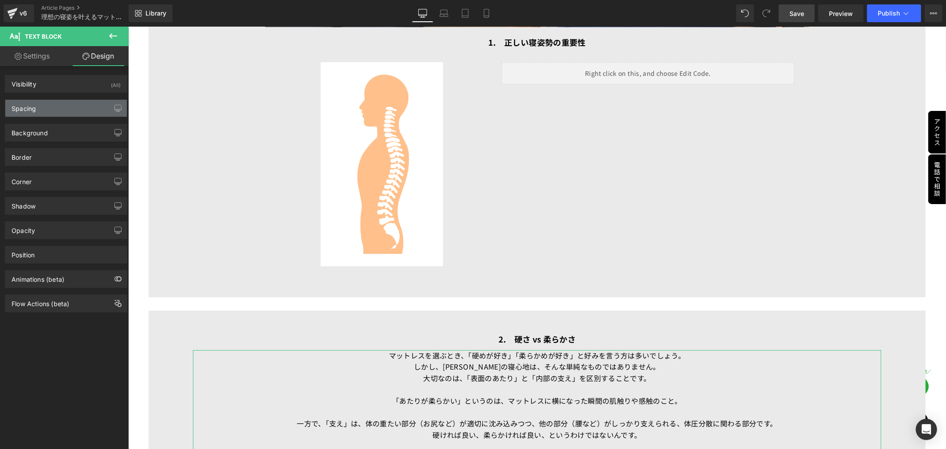
click at [58, 102] on div "Spacing" at bounding box center [65, 108] width 121 height 17
type input "10"
type input "100"
type input "0"
type input "100"
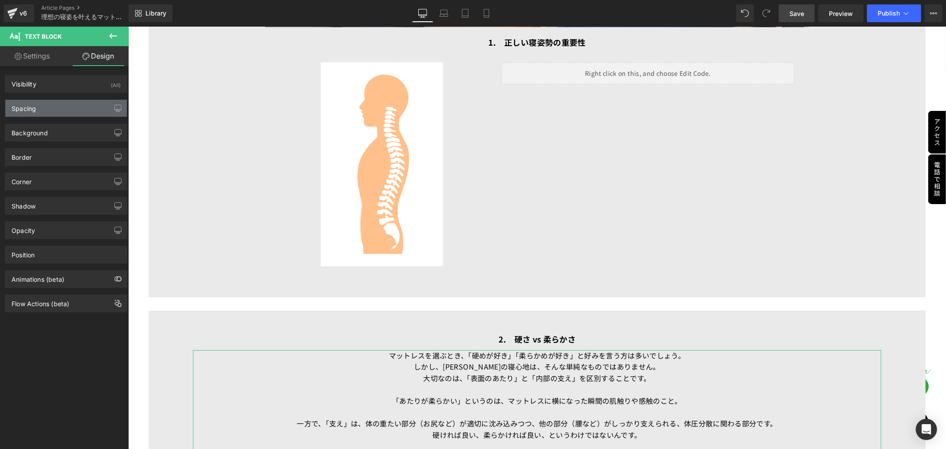
type input "0"
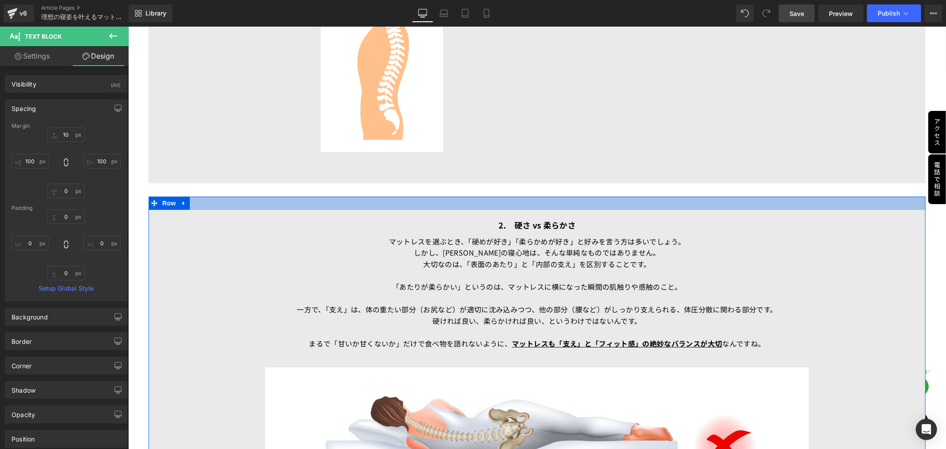
scroll to position [2393, 0]
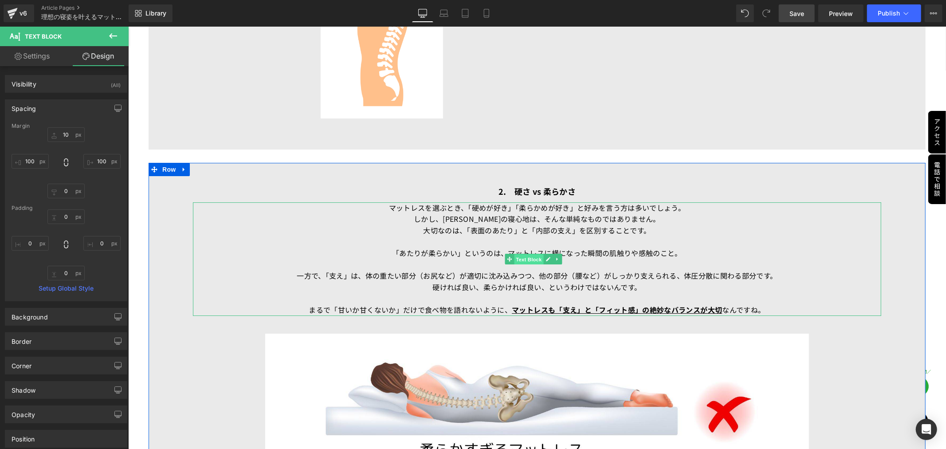
click at [517, 254] on span "Text Block" at bounding box center [528, 259] width 29 height 11
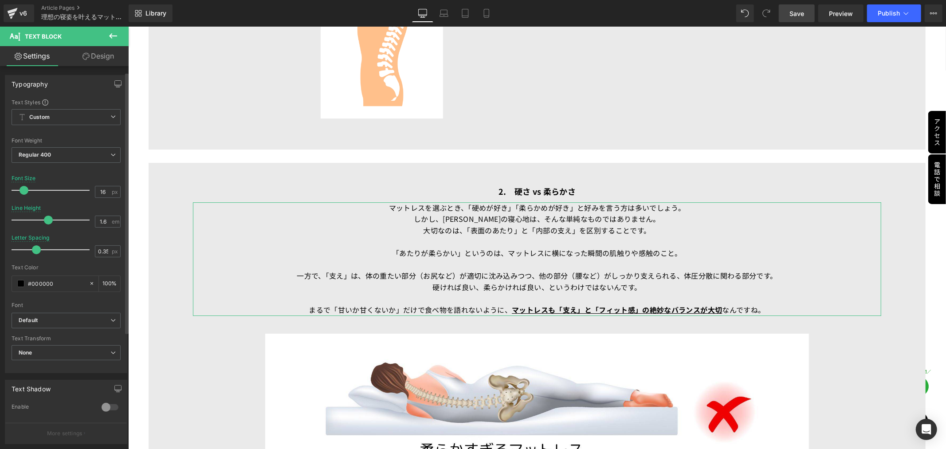
scroll to position [180, 0]
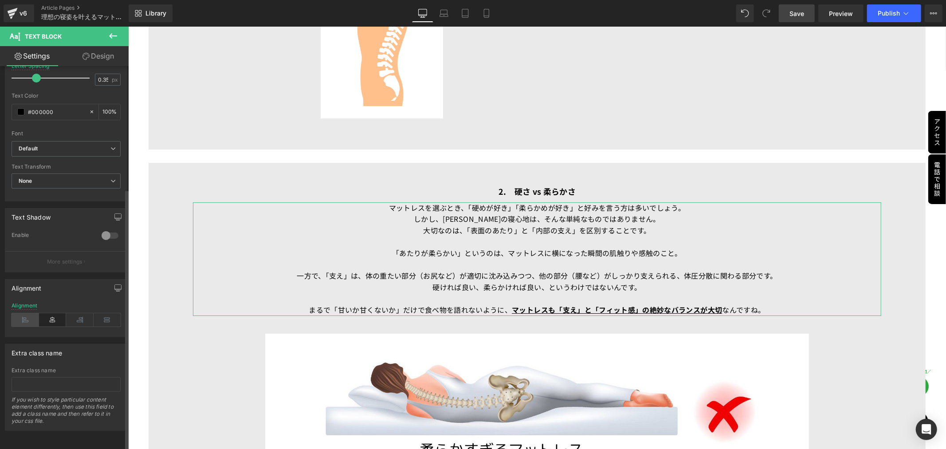
click at [30, 315] on icon at bounding box center [25, 319] width 27 height 13
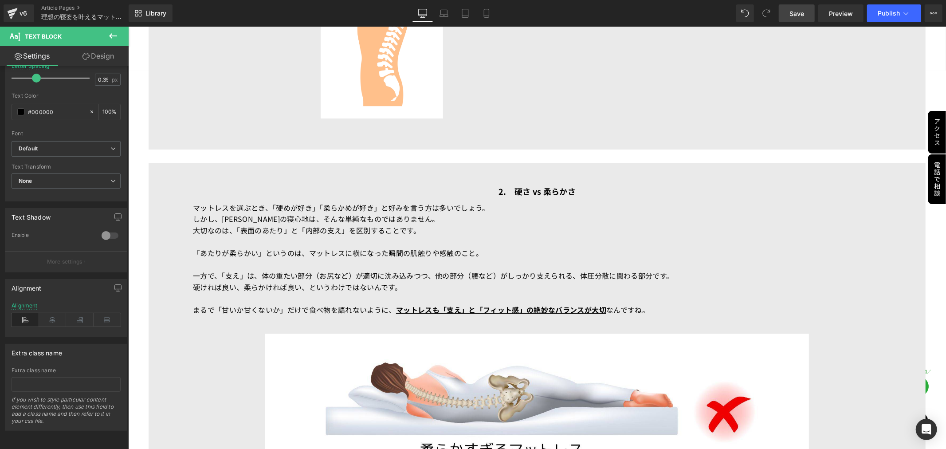
click at [791, 12] on span "Save" at bounding box center [796, 13] width 15 height 9
click at [830, 12] on span "Preview" at bounding box center [841, 13] width 24 height 9
click at [884, 14] on span "Publish" at bounding box center [888, 13] width 22 height 7
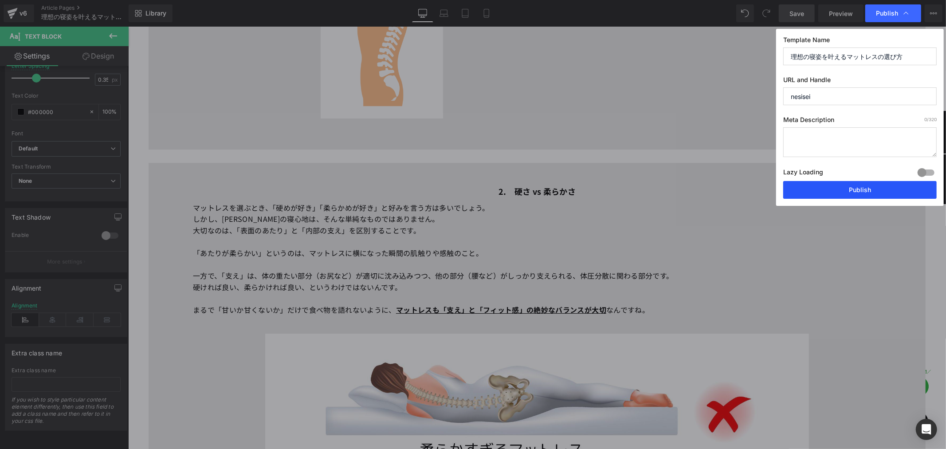
click at [855, 192] on button "Publish" at bounding box center [859, 190] width 153 height 18
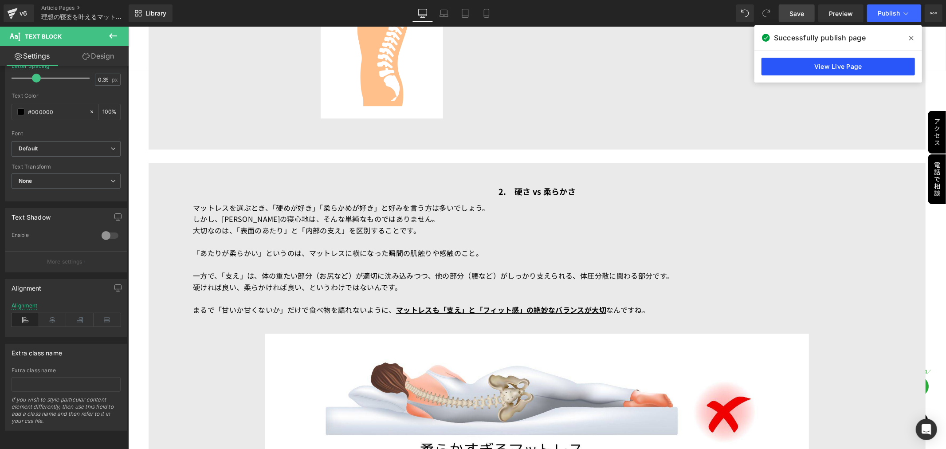
click at [841, 69] on link "View Live Page" at bounding box center [837, 67] width 153 height 18
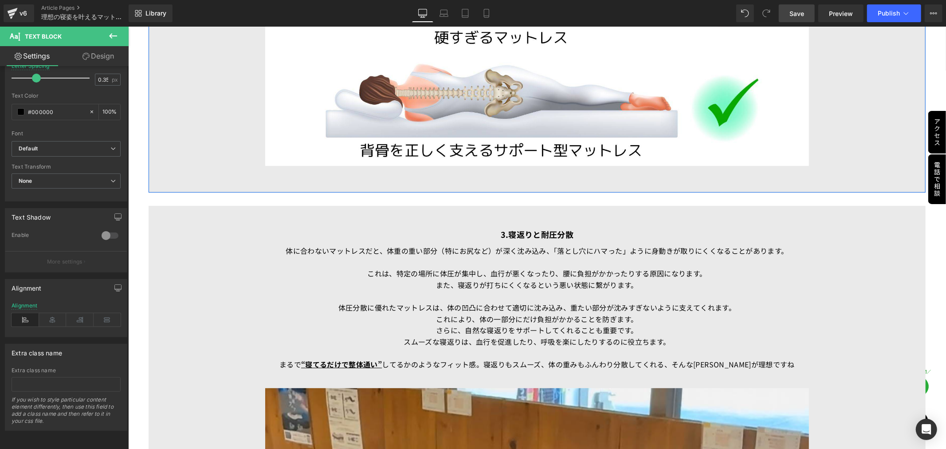
scroll to position [3034, 0]
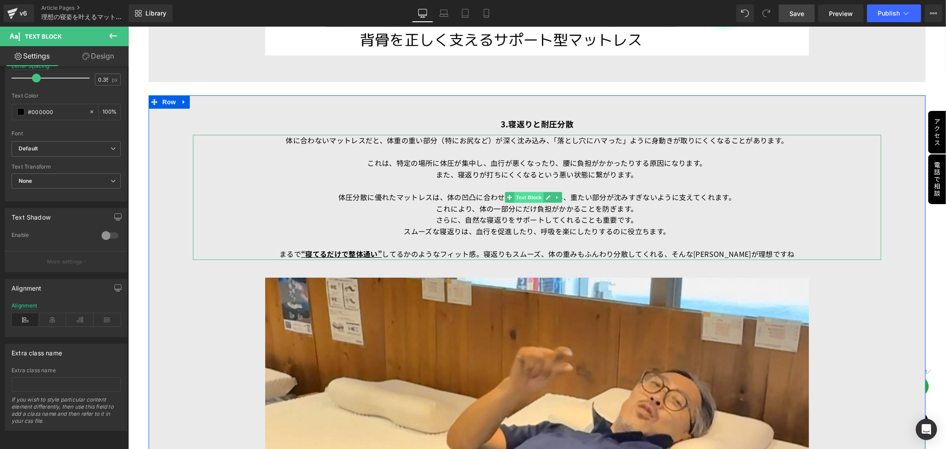
click at [531, 192] on span "Text Block" at bounding box center [528, 197] width 29 height 11
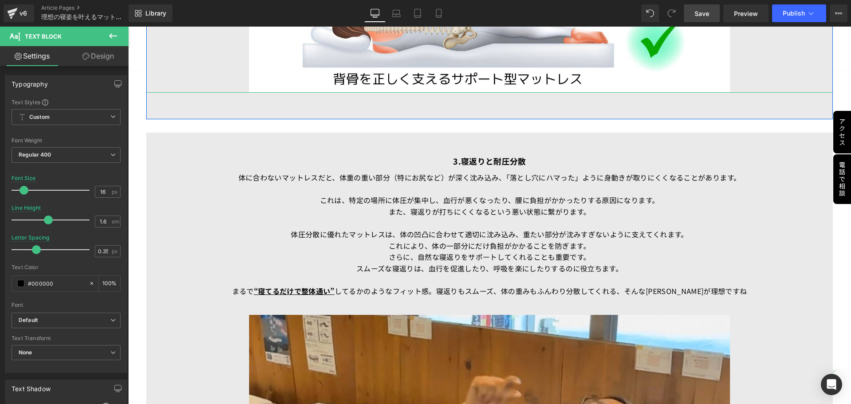
scroll to position [2893, 0]
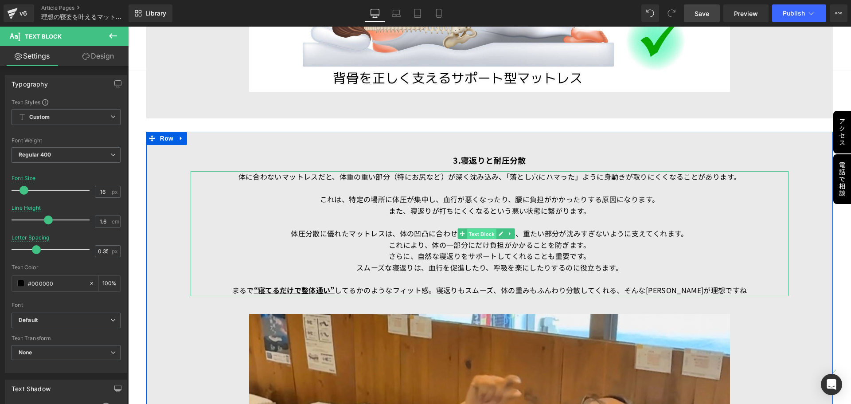
click at [483, 229] on span "Text Block" at bounding box center [481, 234] width 29 height 11
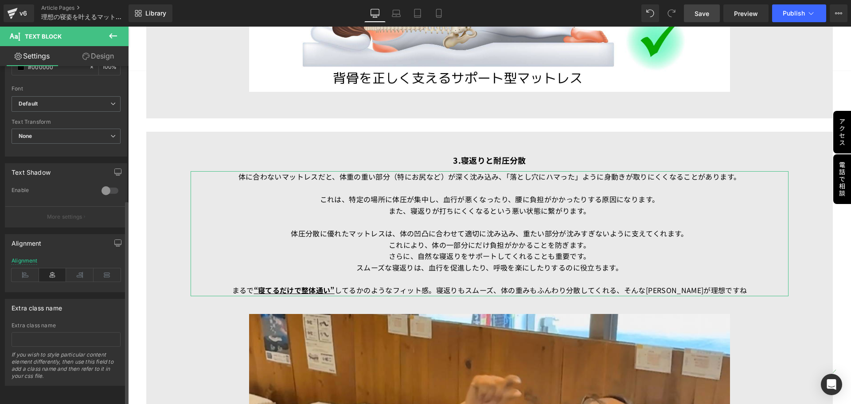
scroll to position [223, 0]
click at [28, 268] on icon at bounding box center [25, 274] width 27 height 13
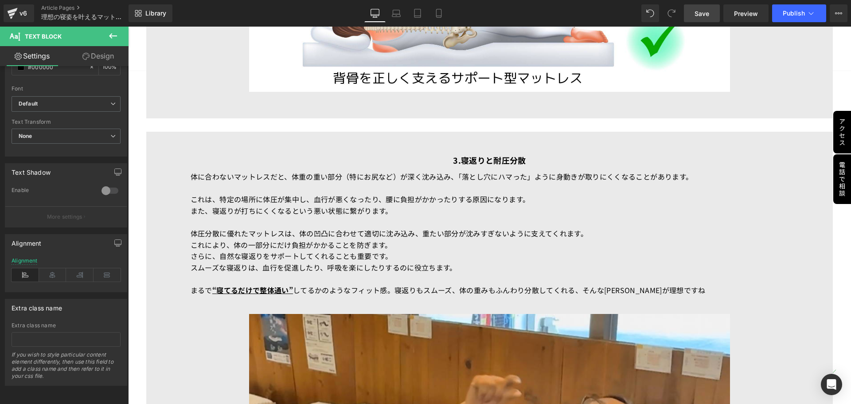
click at [711, 16] on link "Save" at bounding box center [702, 13] width 36 height 18
click at [735, 13] on span "Preview" at bounding box center [746, 13] width 24 height 9
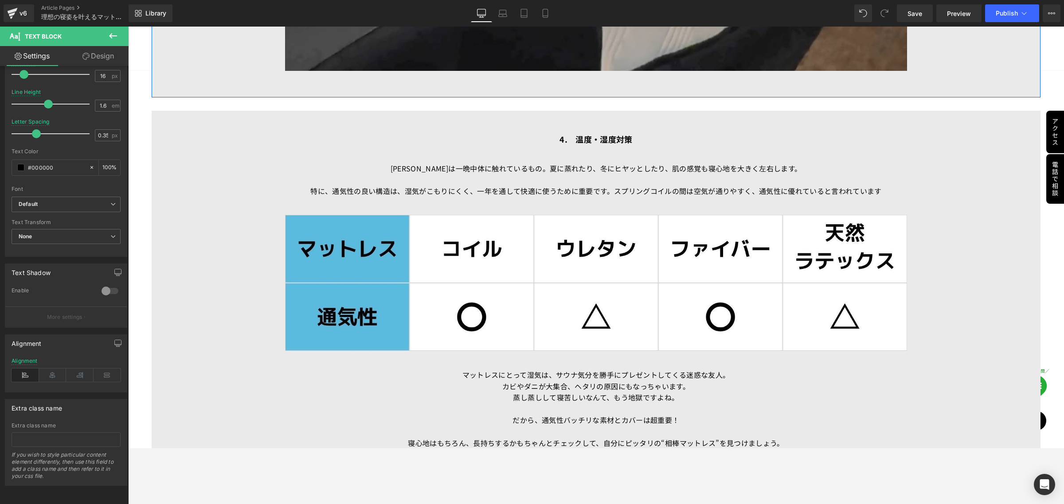
scroll to position [3995, 0]
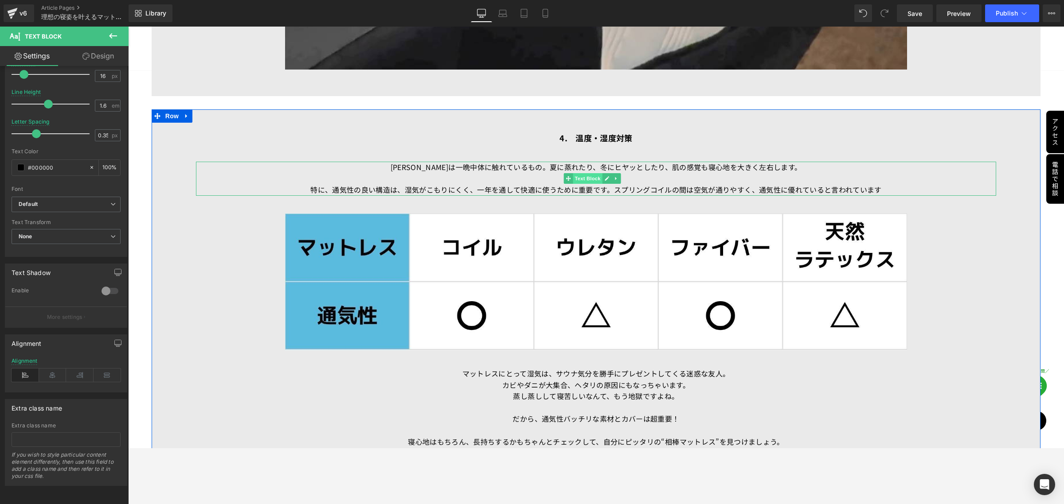
click at [582, 173] on span "Text Block" at bounding box center [587, 178] width 29 height 11
click at [26, 371] on icon at bounding box center [25, 375] width 27 height 13
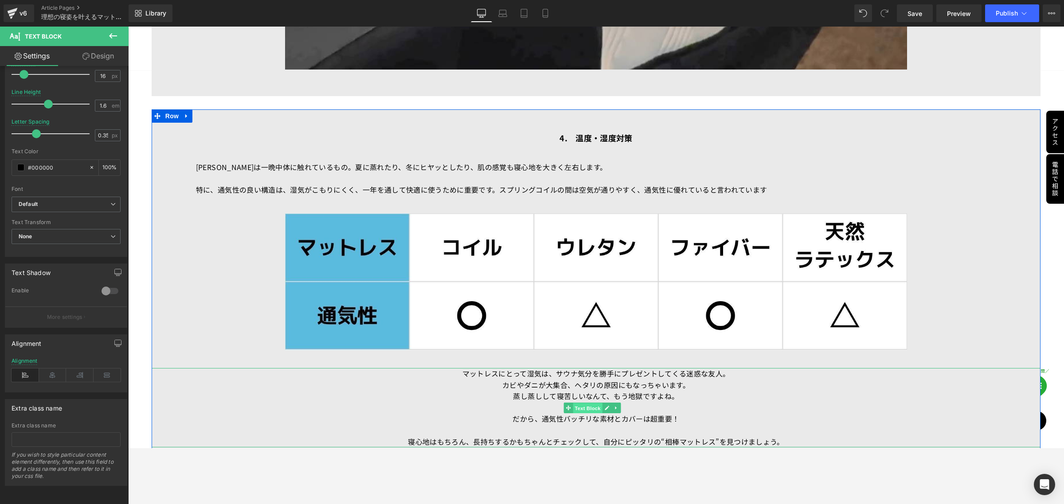
click at [587, 403] on span "Text Block" at bounding box center [587, 408] width 29 height 11
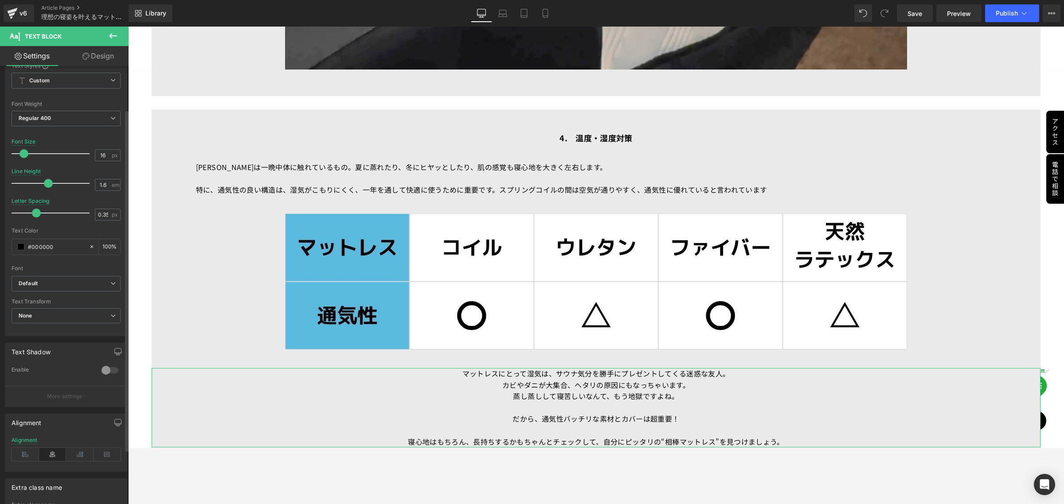
scroll to position [55, 0]
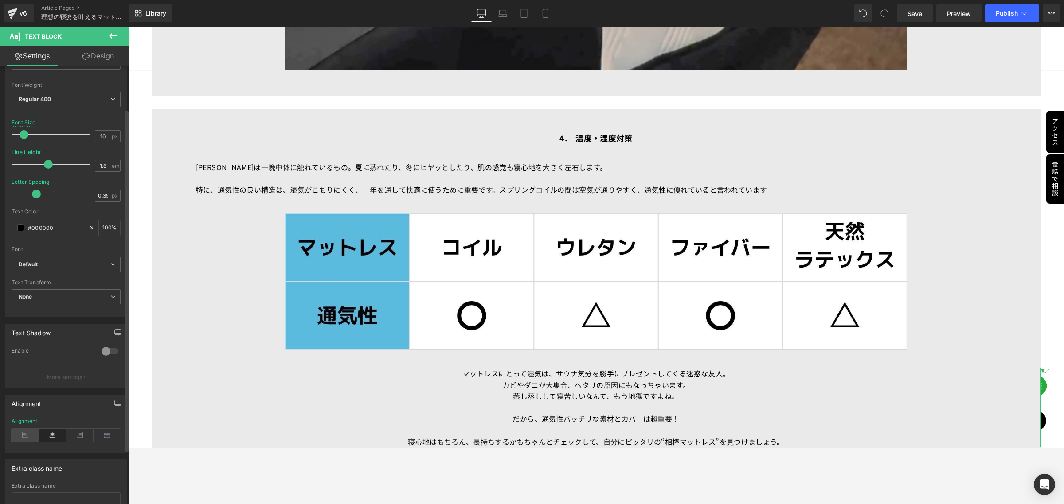
click at [27, 439] on icon at bounding box center [25, 435] width 27 height 13
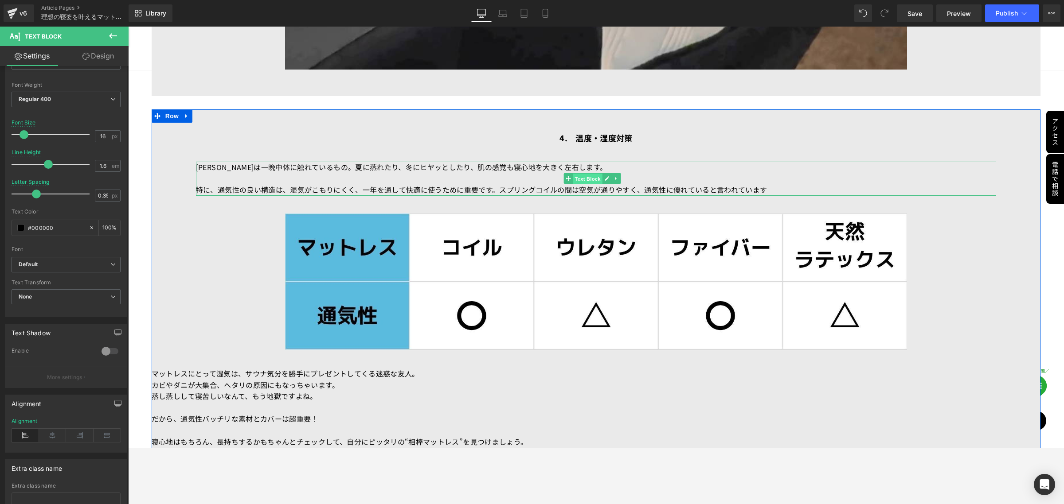
click at [588, 174] on span "Text Block" at bounding box center [587, 179] width 29 height 11
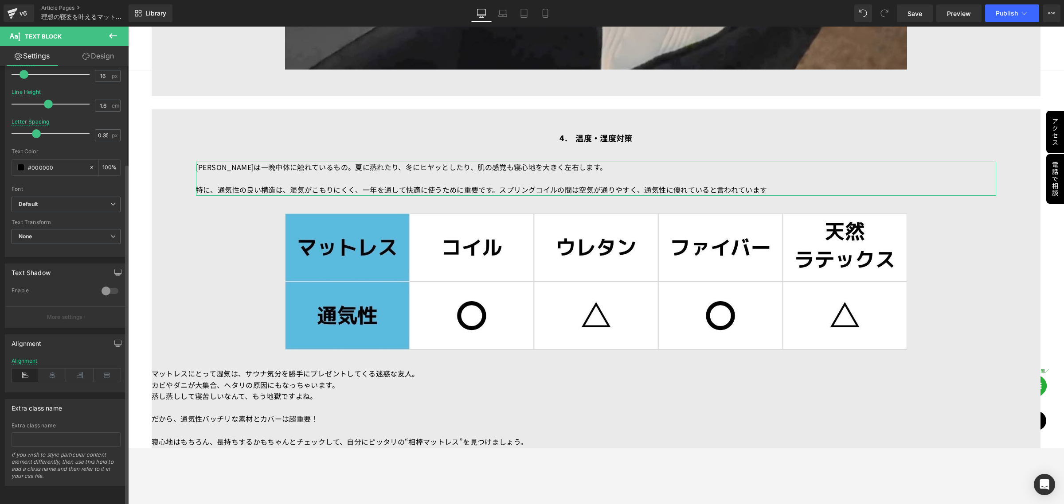
scroll to position [125, 0]
click at [1007, 10] on span "Publish" at bounding box center [1007, 13] width 22 height 7
click at [594, 403] on span "Text Block" at bounding box center [587, 408] width 29 height 11
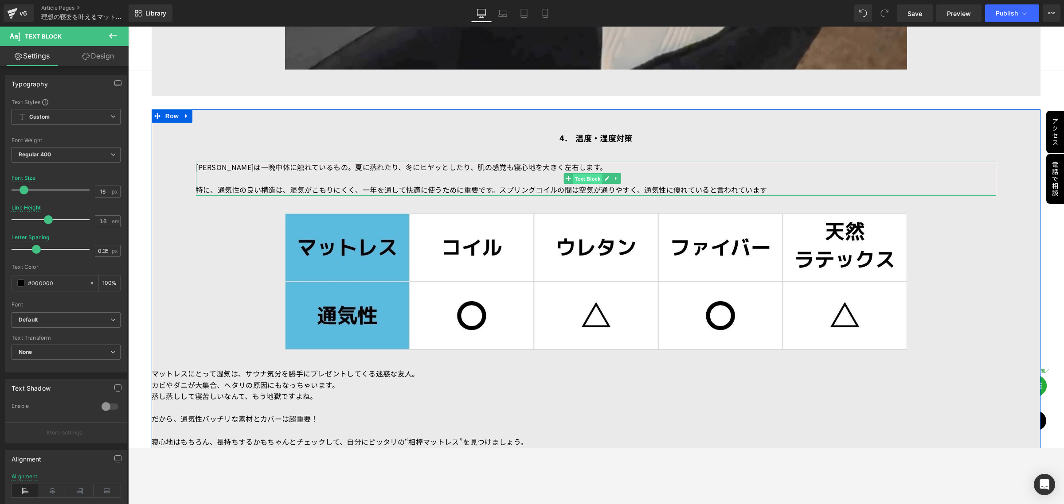
click at [587, 174] on span "Text Block" at bounding box center [587, 179] width 29 height 11
click at [586, 403] on span "Text Block" at bounding box center [587, 408] width 29 height 11
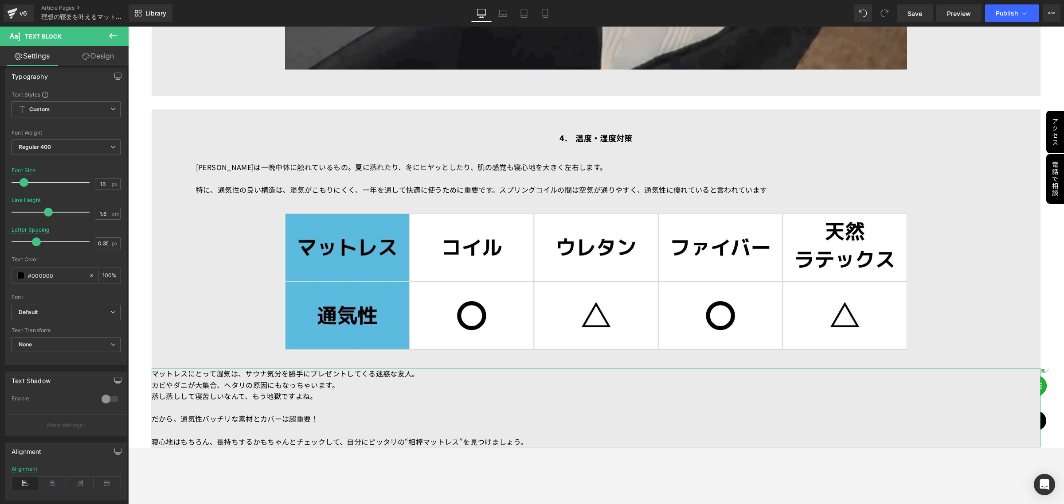
scroll to position [0, 0]
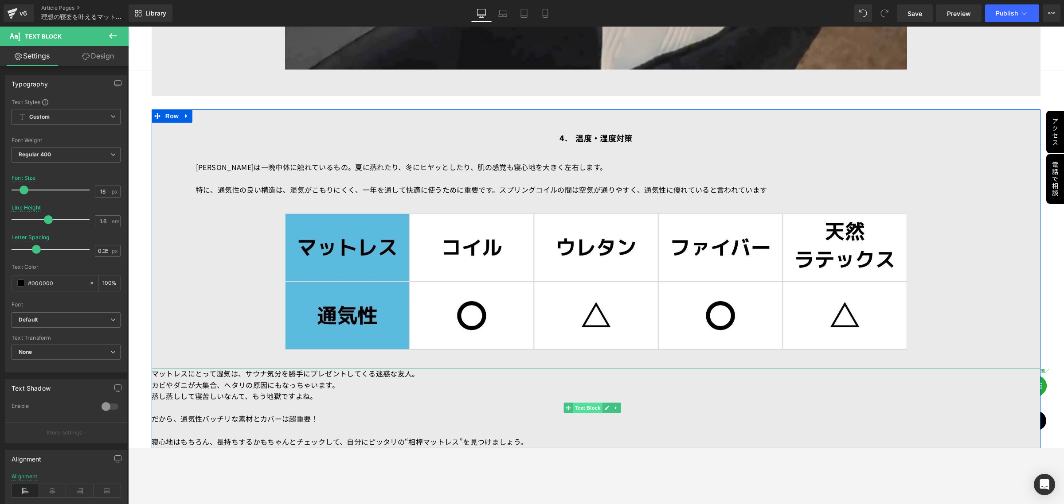
click at [595, 403] on span "Text Block" at bounding box center [587, 408] width 29 height 11
click at [105, 56] on link "Design" at bounding box center [98, 56] width 64 height 20
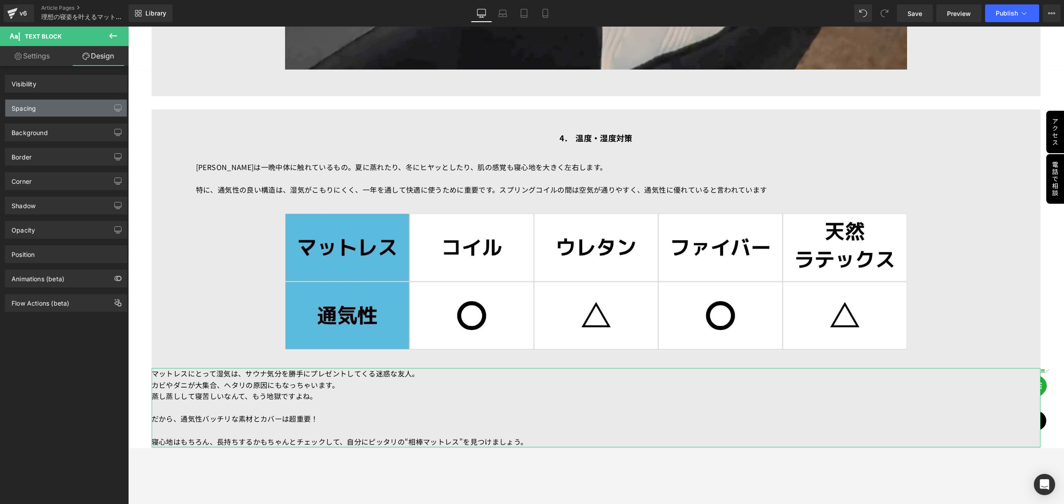
click at [55, 103] on div "Spacing" at bounding box center [65, 108] width 121 height 17
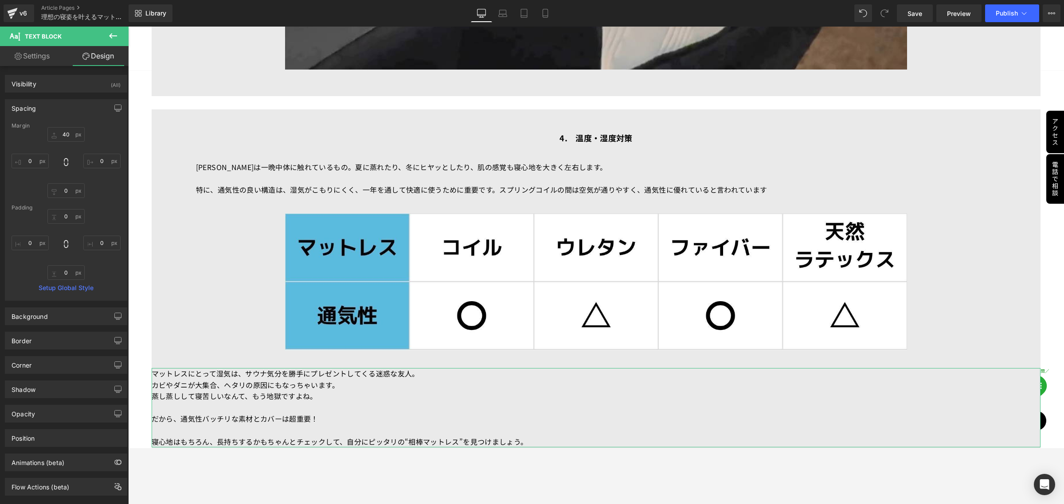
type input "40"
type input "0"
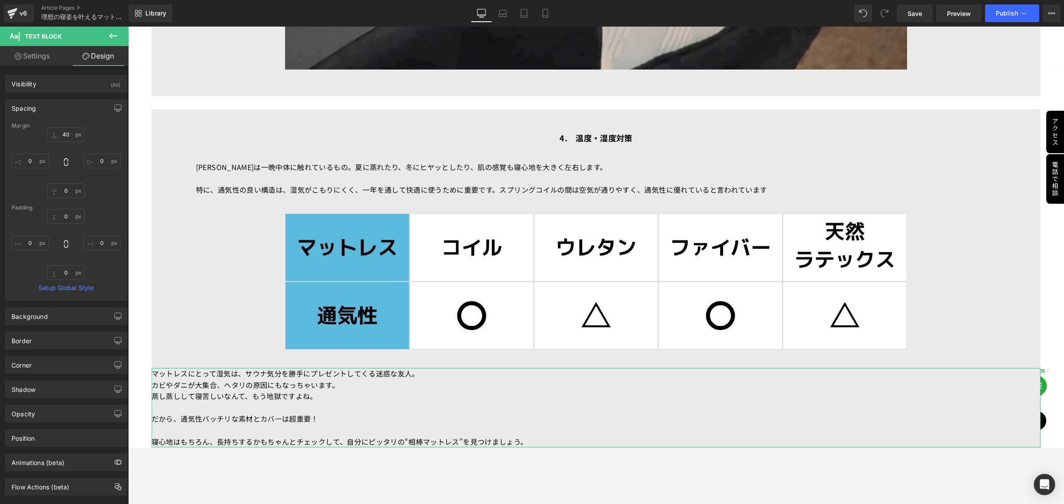
type input "0"
click at [586, 173] on span "Text Block" at bounding box center [587, 178] width 29 height 11
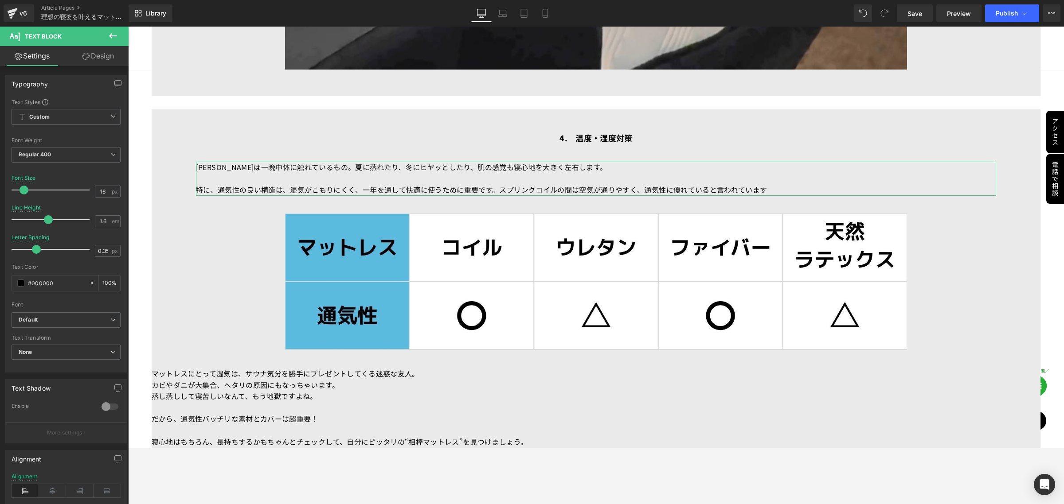
click at [105, 59] on link "Design" at bounding box center [98, 56] width 64 height 20
click at [0, 0] on div "Spacing" at bounding box center [0, 0] width 0 height 0
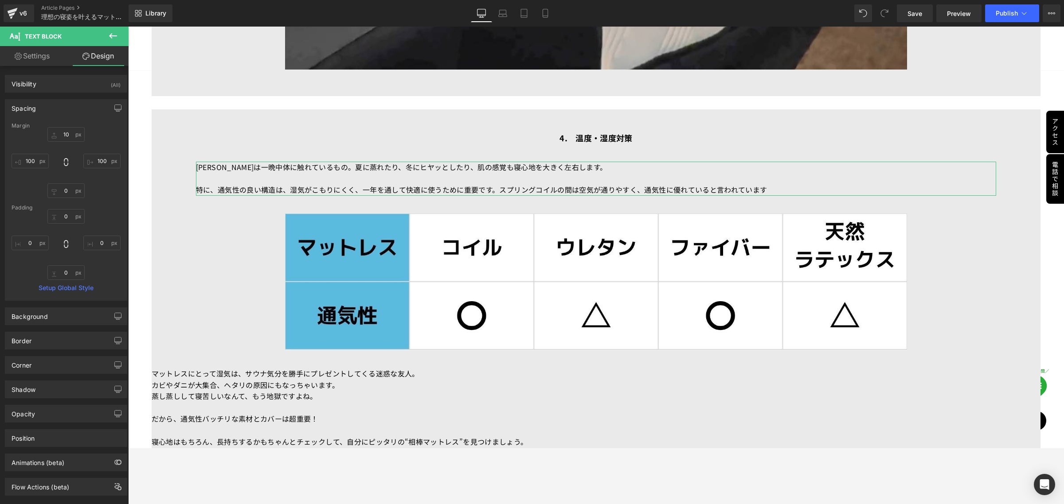
type input "10"
type input "100"
type input "0"
type input "100"
type input "0"
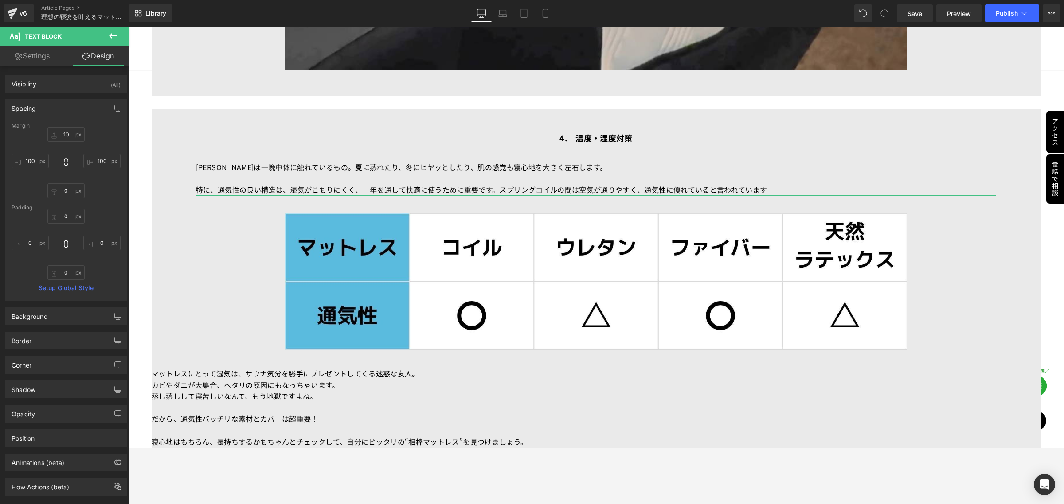
type input "0"
click at [590, 403] on span "Text Block" at bounding box center [587, 408] width 29 height 11
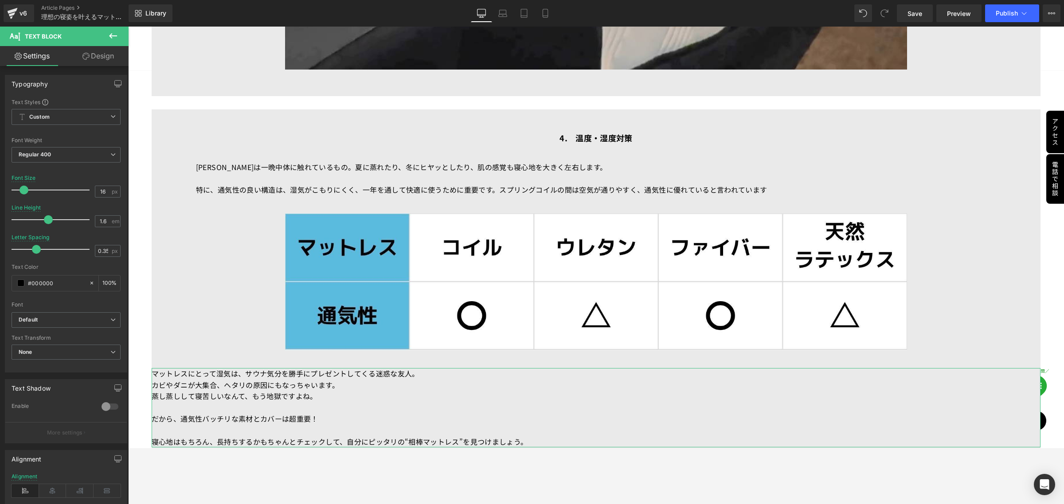
click at [88, 58] on icon at bounding box center [85, 56] width 7 height 7
click at [0, 0] on div "Spacing" at bounding box center [0, 0] width 0 height 0
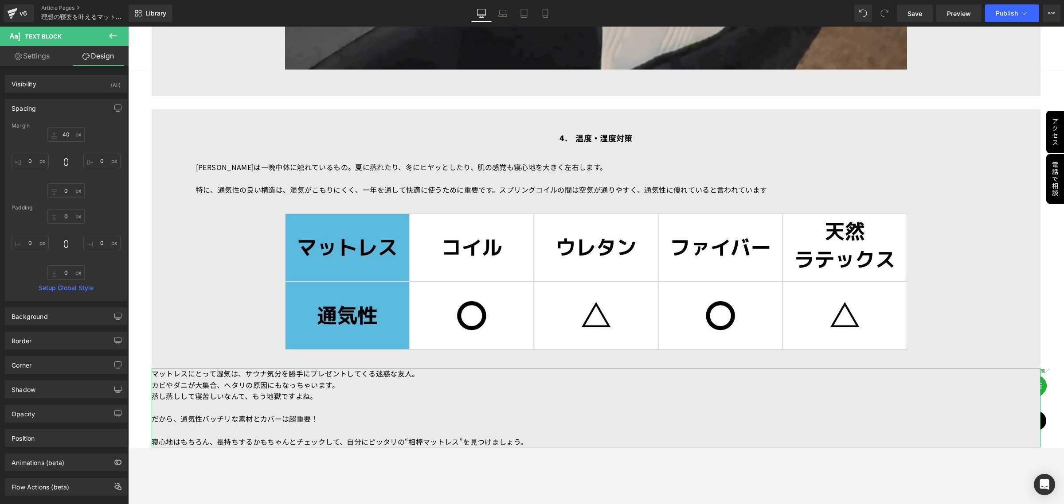
type input "40"
type input "0"
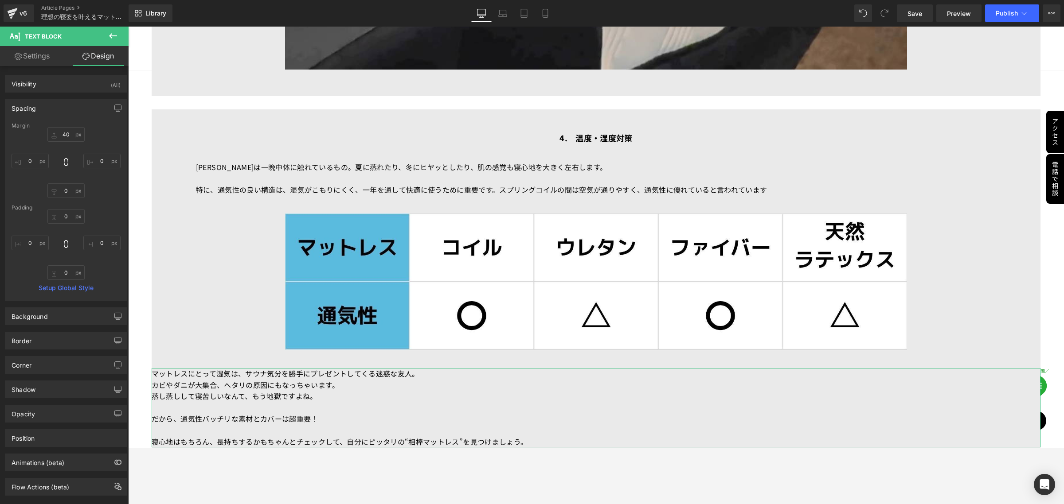
type input "0"
click at [30, 163] on input "0" at bounding box center [30, 161] width 37 height 15
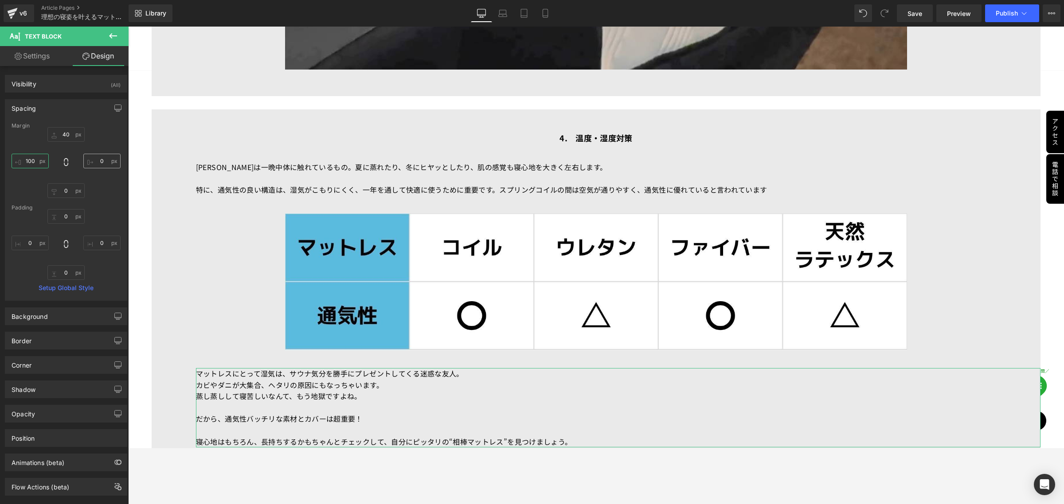
type input "100"
click at [106, 162] on input "0" at bounding box center [101, 161] width 37 height 15
type input "100"
click at [917, 15] on span "Save" at bounding box center [914, 13] width 15 height 9
click at [1002, 17] on button "Publish" at bounding box center [1012, 13] width 54 height 18
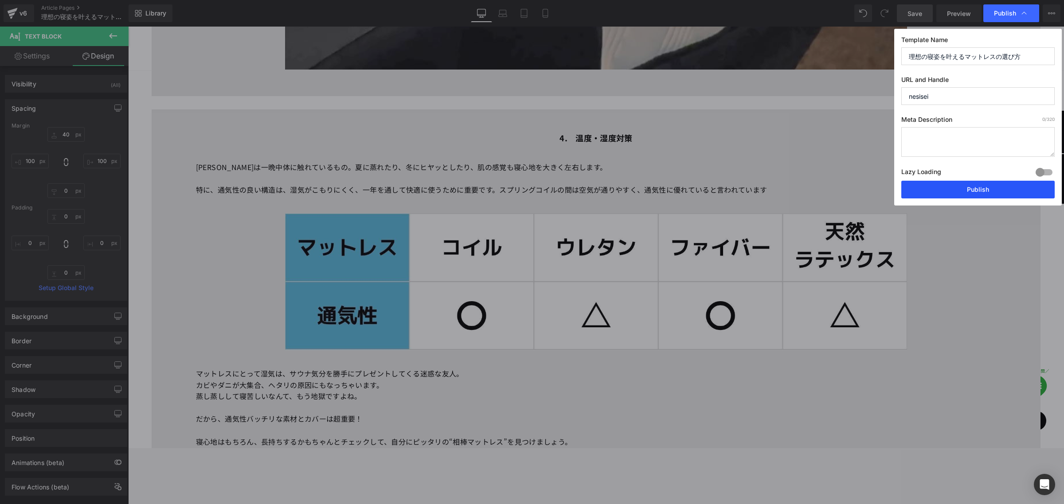
click at [976, 193] on button "Publish" at bounding box center [977, 190] width 153 height 18
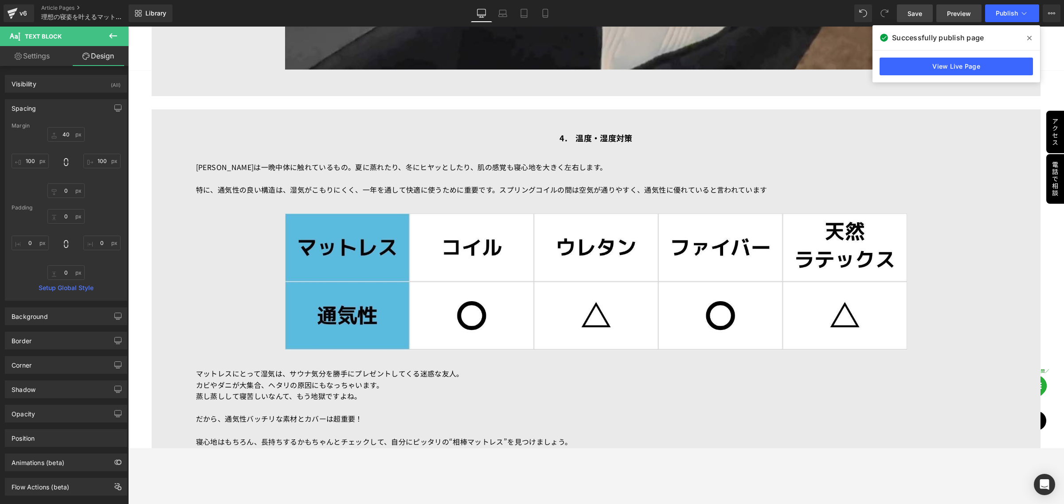
click at [963, 16] on span "Preview" at bounding box center [959, 13] width 24 height 9
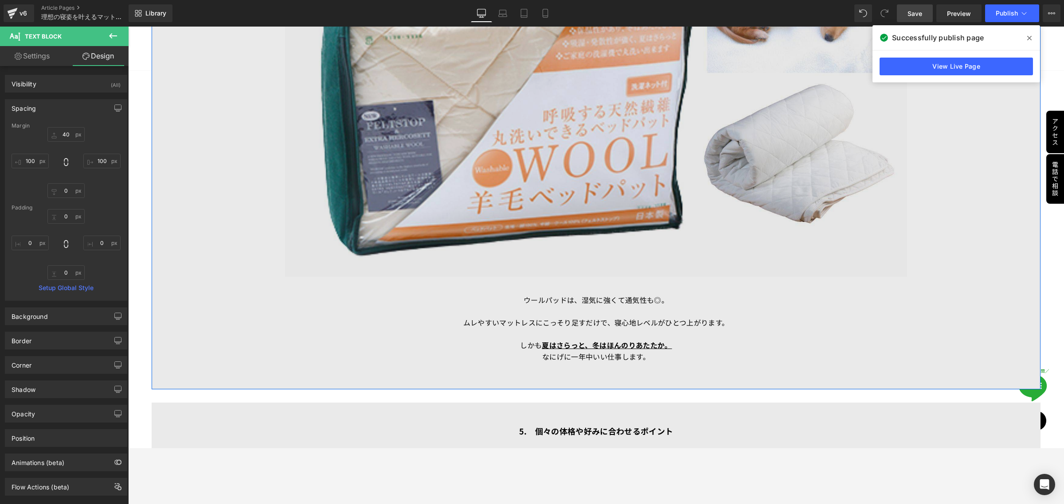
scroll to position [4604, 0]
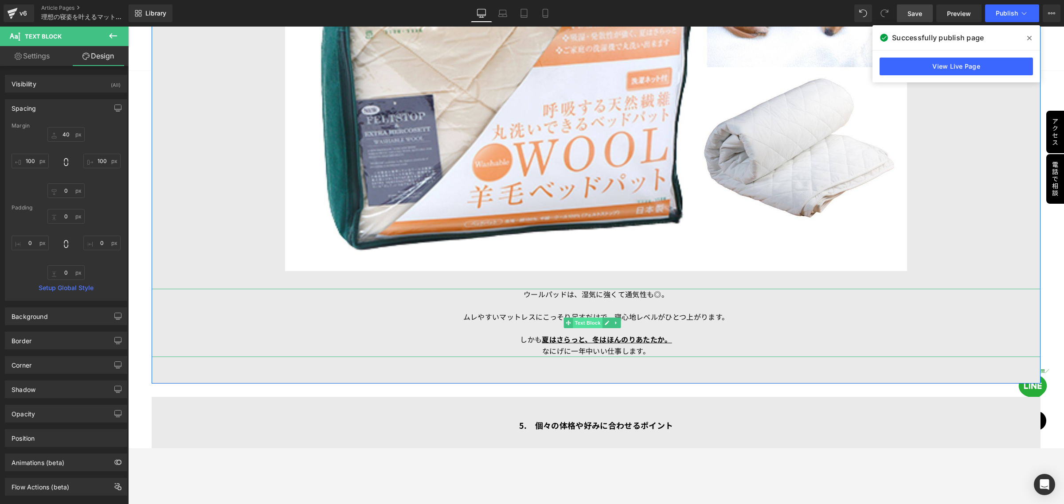
click at [587, 318] on span "Text Block" at bounding box center [587, 323] width 29 height 11
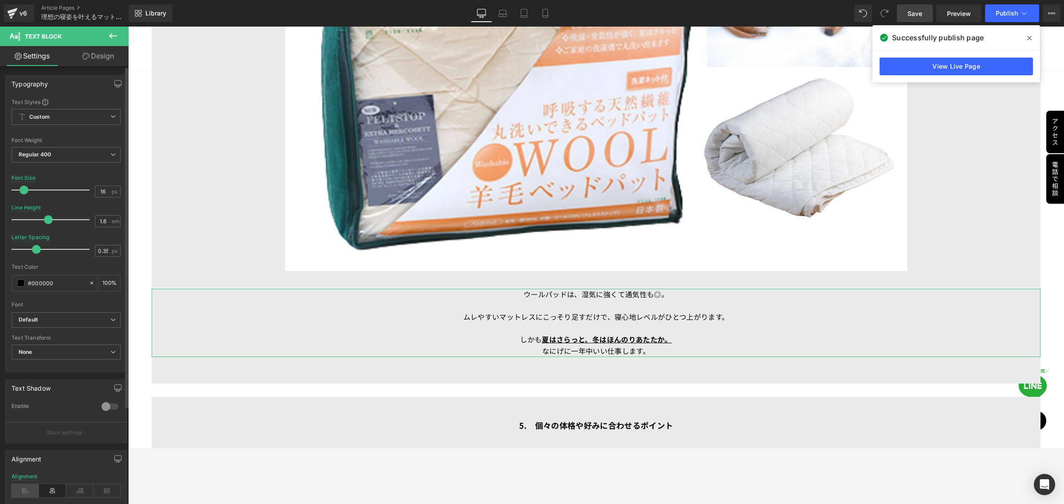
click at [22, 497] on icon at bounding box center [25, 491] width 27 height 13
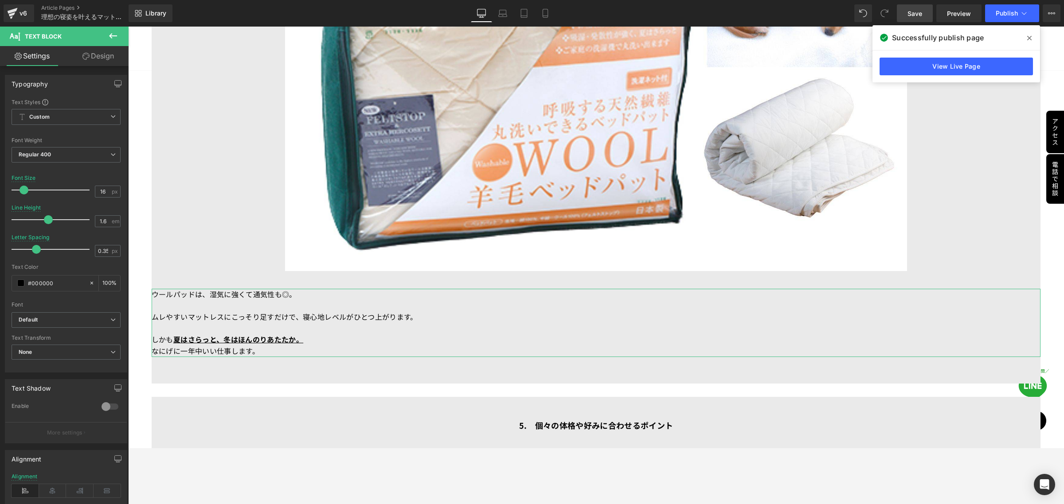
click at [105, 56] on link "Design" at bounding box center [98, 56] width 64 height 20
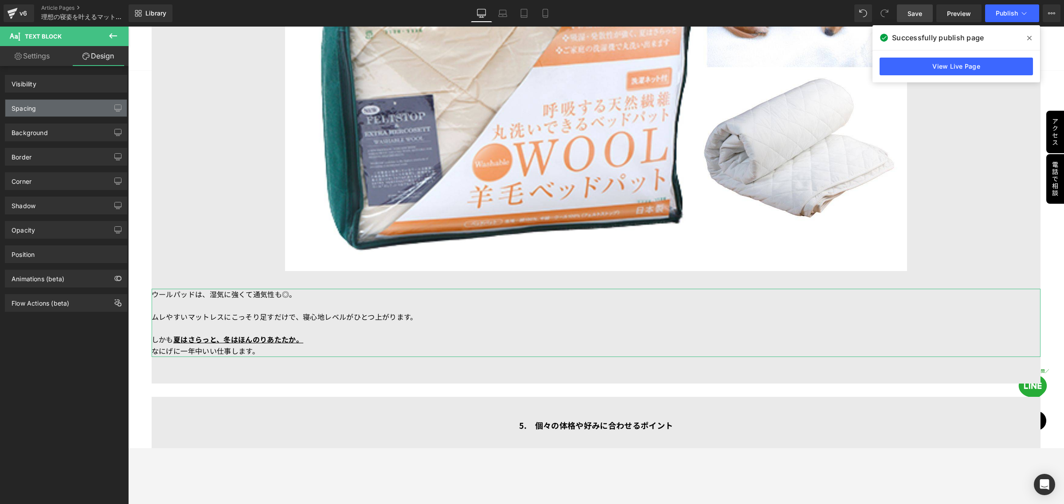
click at [78, 111] on div "Spacing" at bounding box center [65, 108] width 121 height 17
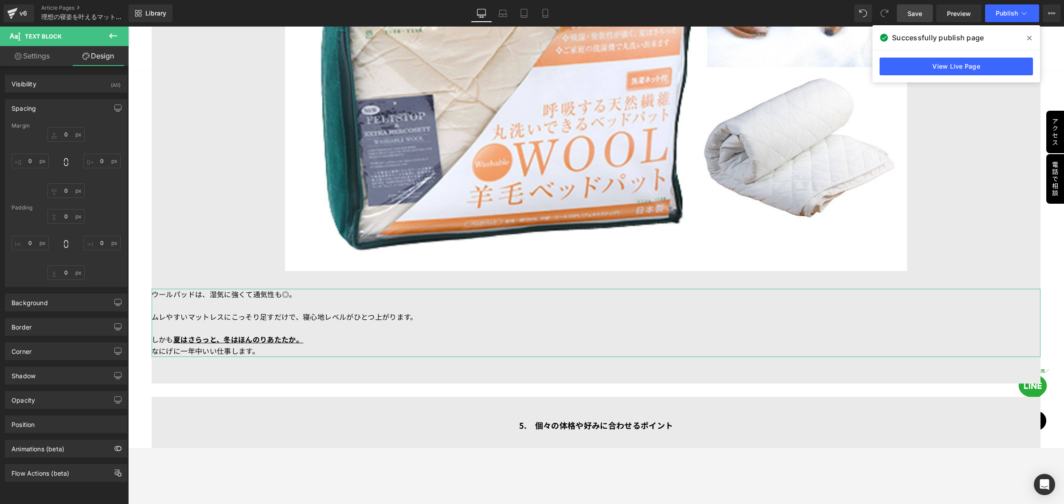
type input "40"
type input "0"
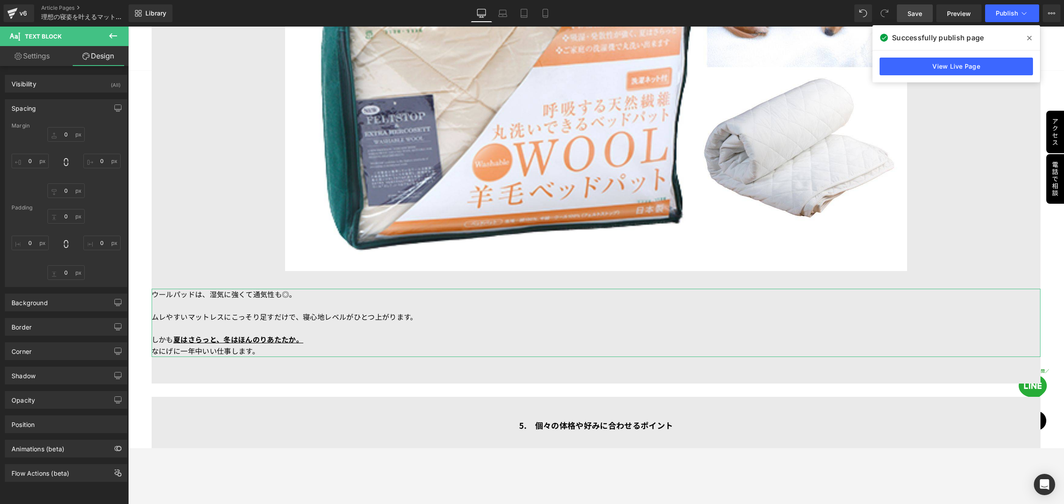
type input "0"
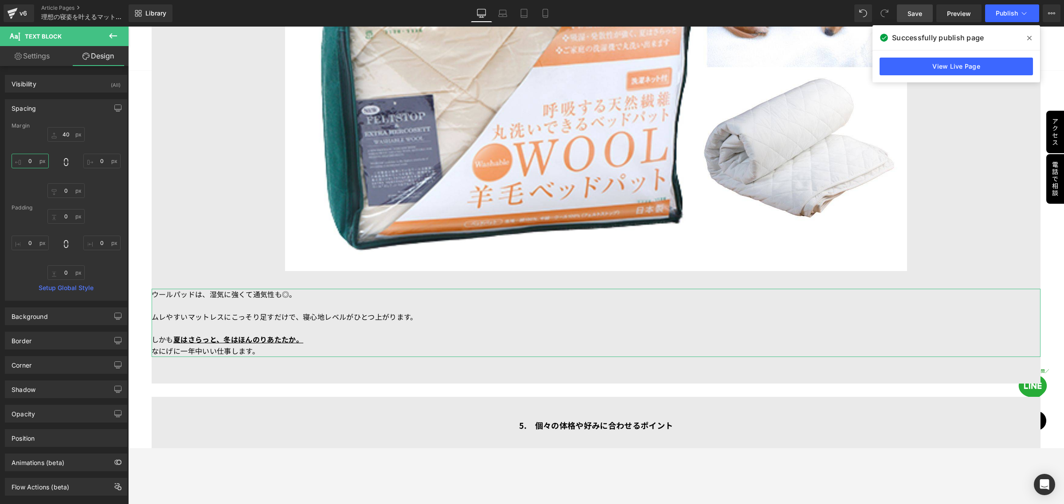
click at [39, 162] on input "0" at bounding box center [30, 161] width 37 height 15
type input "100"
click at [93, 164] on input "0" at bounding box center [101, 161] width 37 height 15
type input "100"
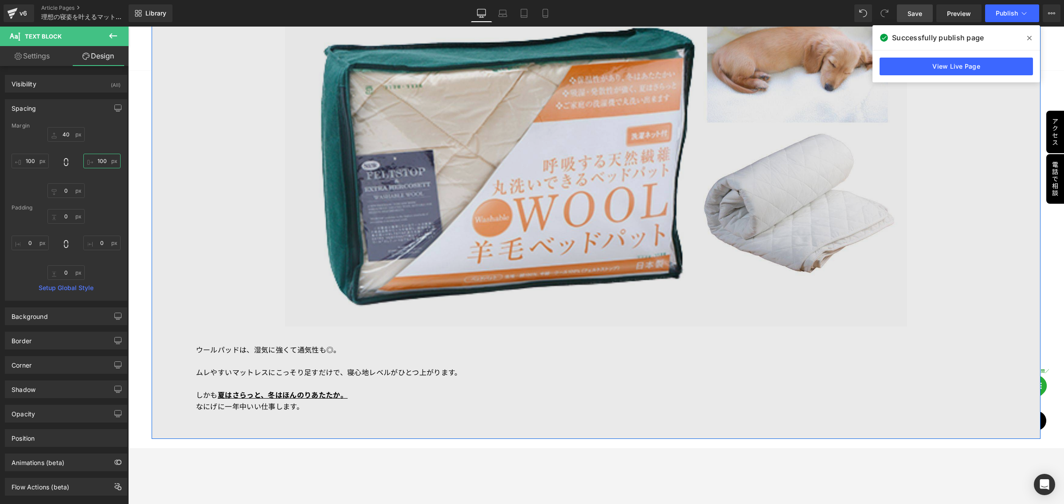
scroll to position [4826, 0]
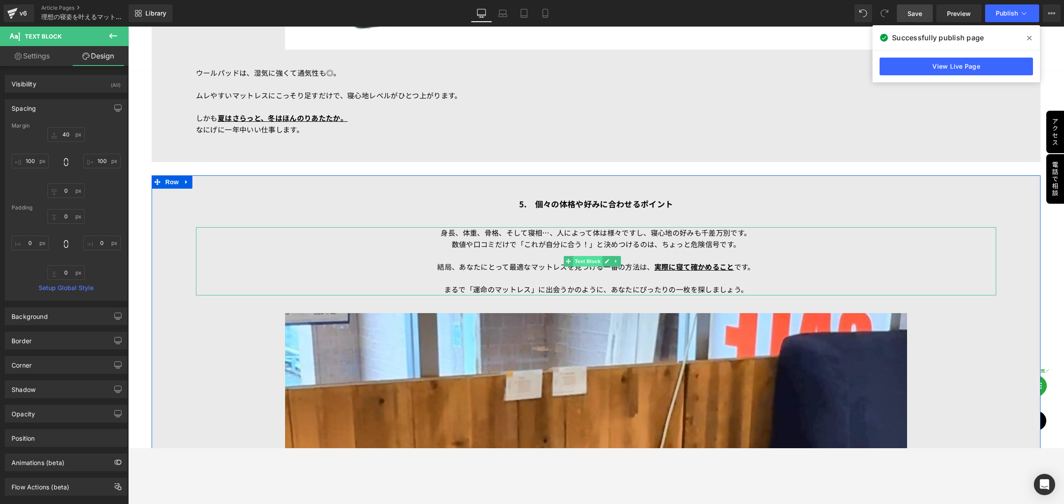
click at [588, 256] on span "Text Block" at bounding box center [587, 261] width 29 height 11
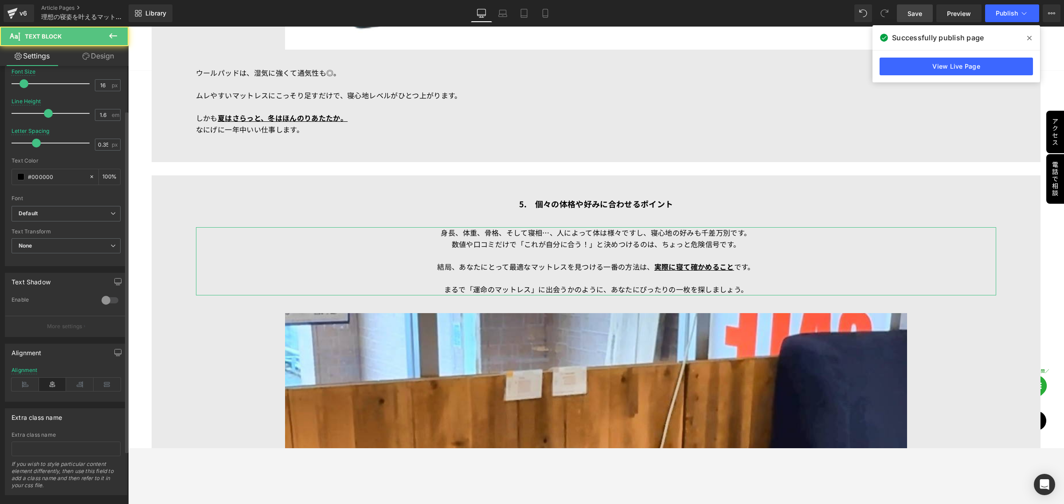
scroll to position [125, 0]
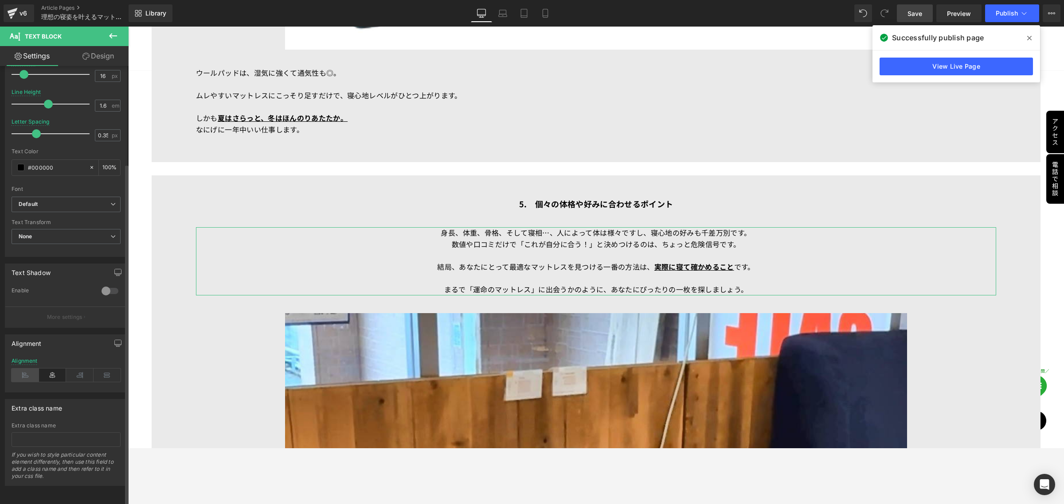
click at [23, 369] on icon at bounding box center [25, 375] width 27 height 13
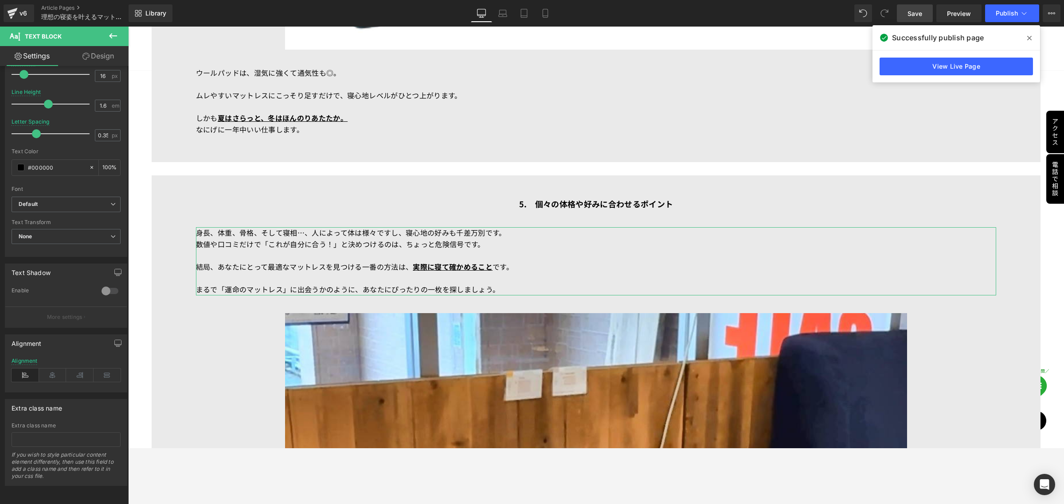
click at [100, 58] on link "Design" at bounding box center [98, 56] width 64 height 20
click at [0, 0] on div "Spacing" at bounding box center [0, 0] width 0 height 0
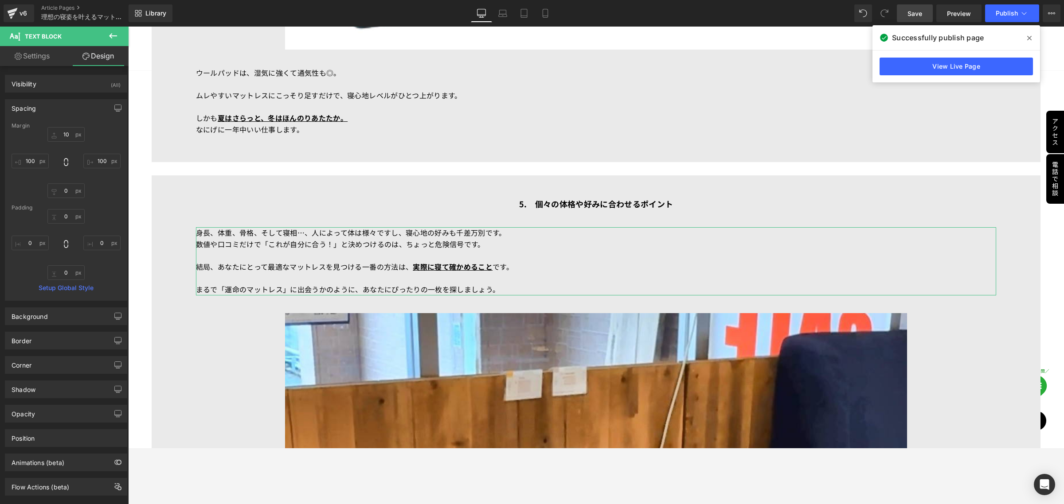
type input "10"
type input "100"
type input "0"
type input "100"
type input "0"
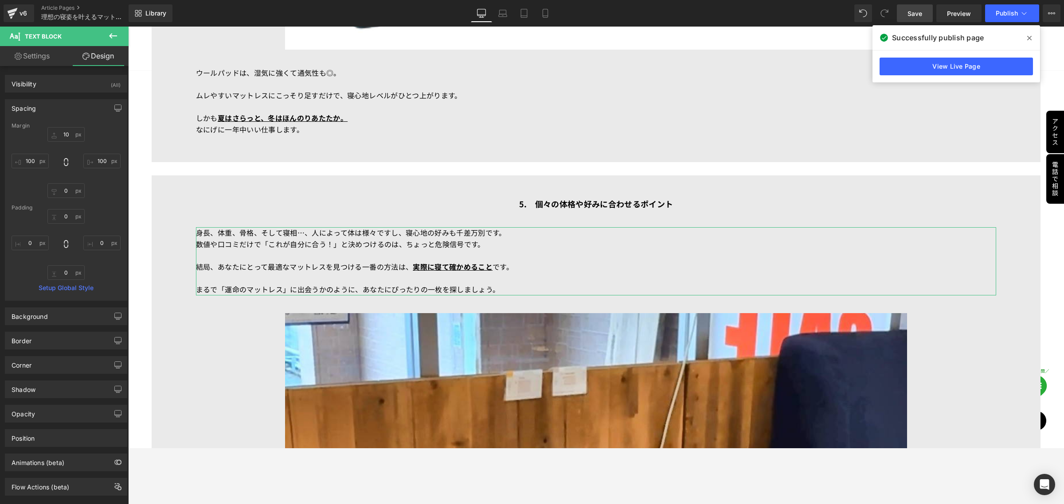
type input "0"
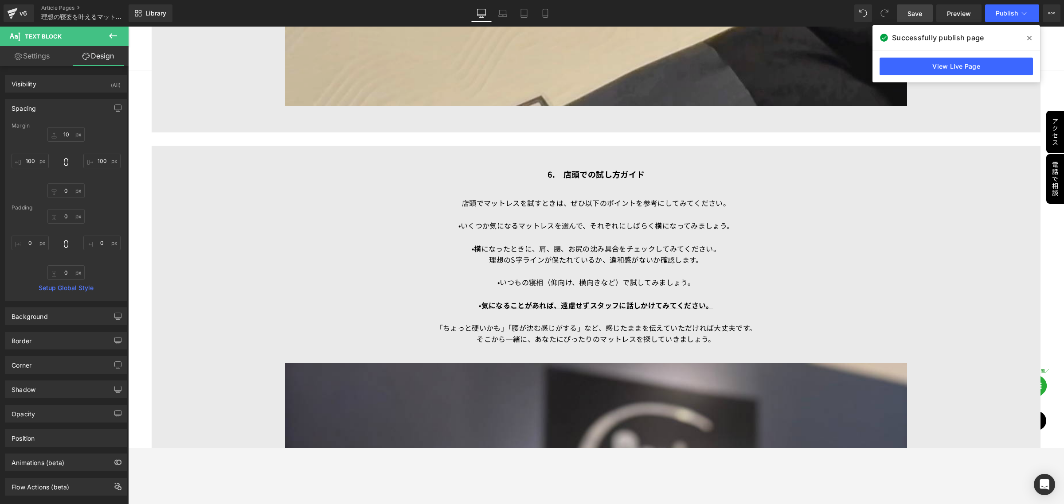
scroll to position [5657, 0]
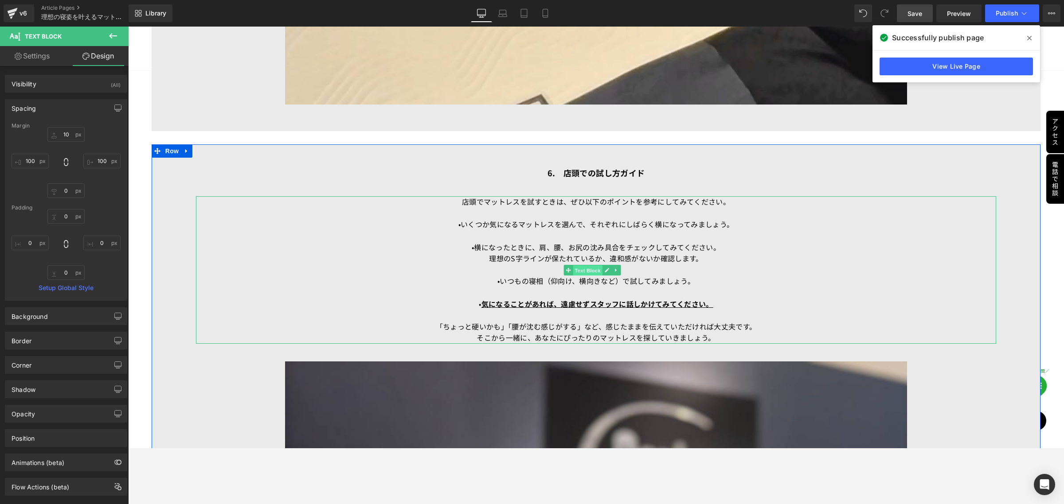
click at [591, 265] on span "Text Block" at bounding box center [587, 270] width 29 height 11
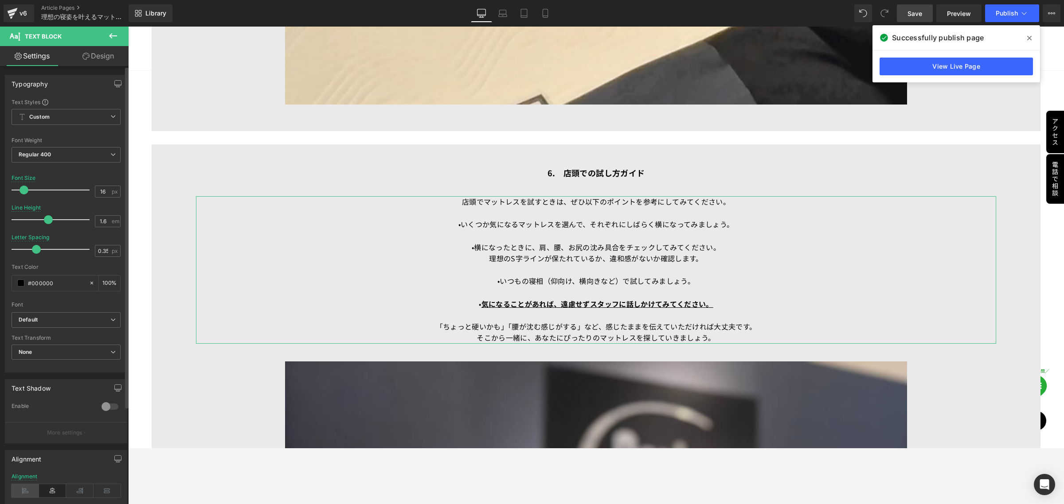
click at [19, 489] on icon at bounding box center [25, 491] width 27 height 13
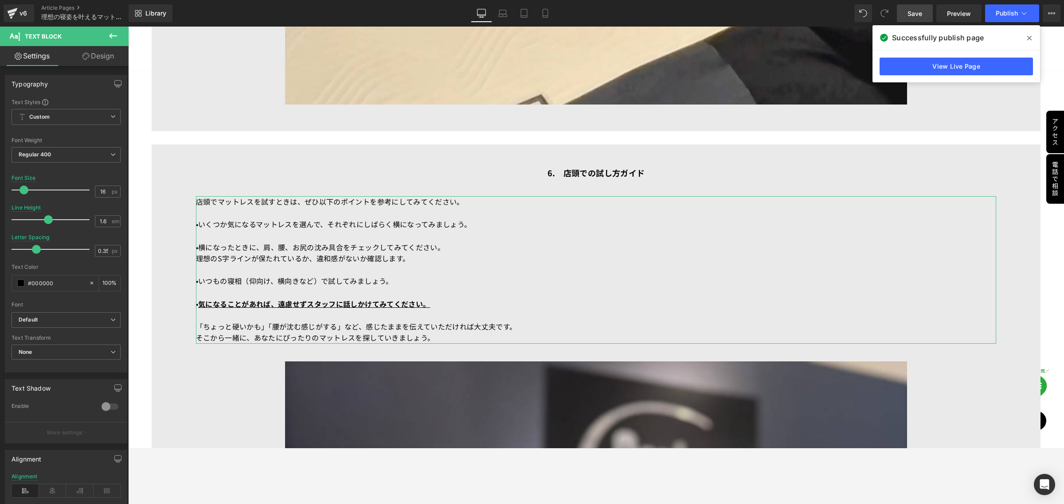
click at [87, 58] on icon at bounding box center [85, 56] width 7 height 7
click at [0, 0] on div "Spacing" at bounding box center [0, 0] width 0 height 0
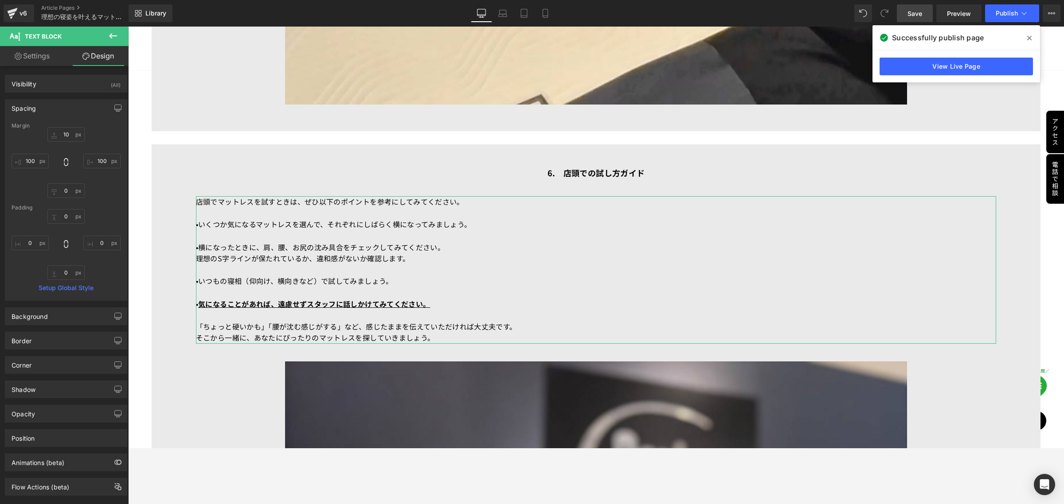
type input "10"
type input "100"
type input "0"
type input "100"
type input "0"
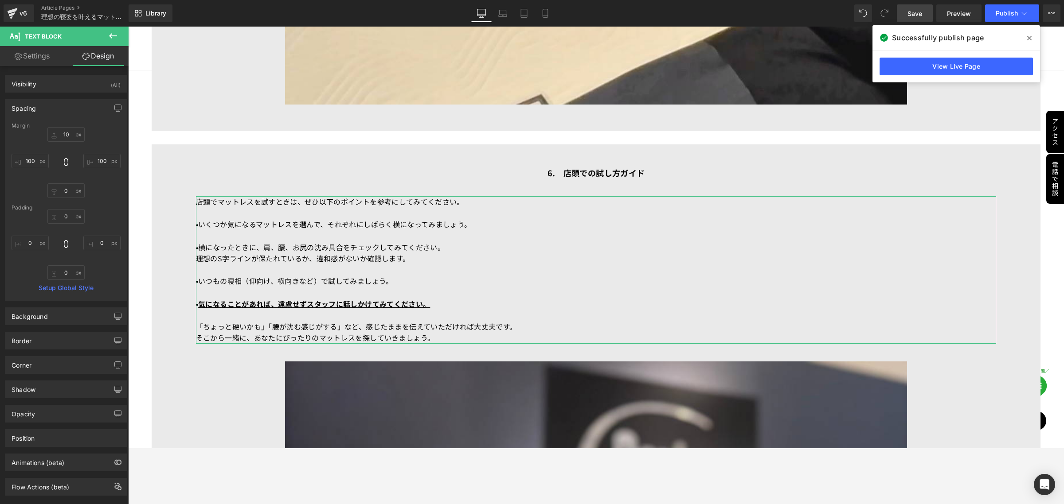
type input "0"
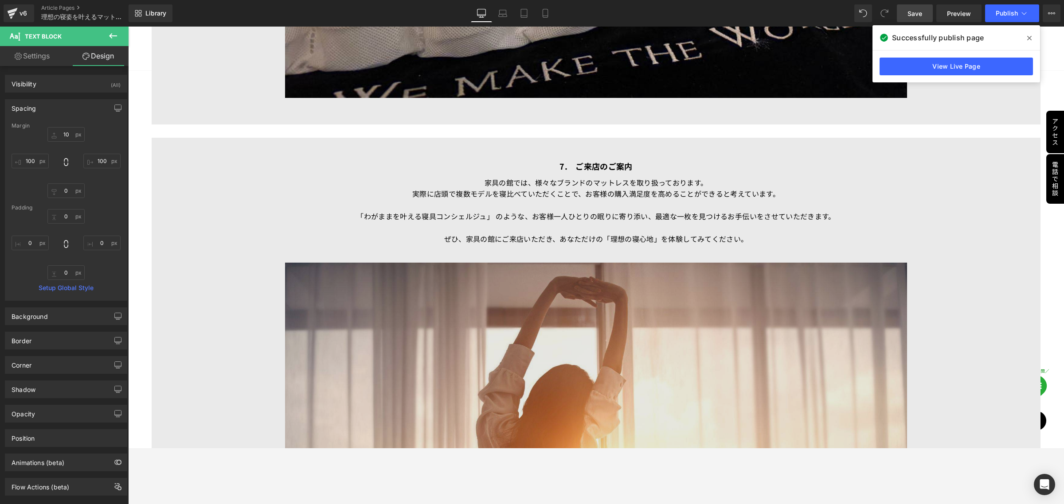
scroll to position [6544, 0]
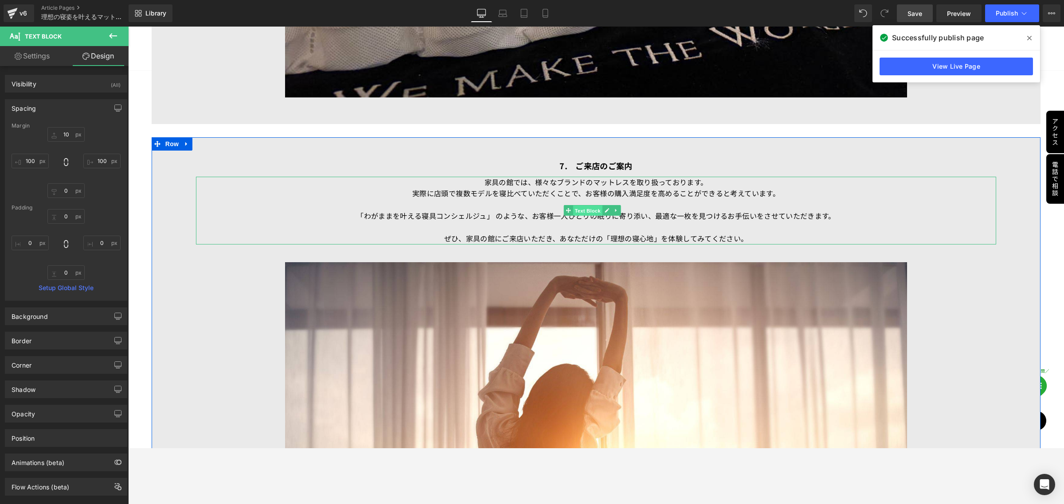
click at [592, 206] on span "Text Block" at bounding box center [587, 211] width 29 height 11
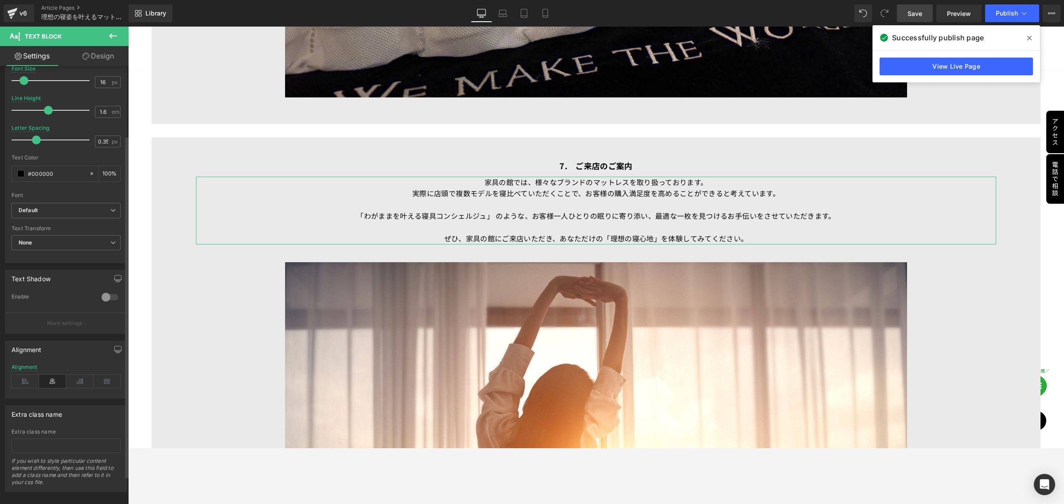
scroll to position [111, 0]
click at [21, 381] on icon at bounding box center [25, 380] width 27 height 13
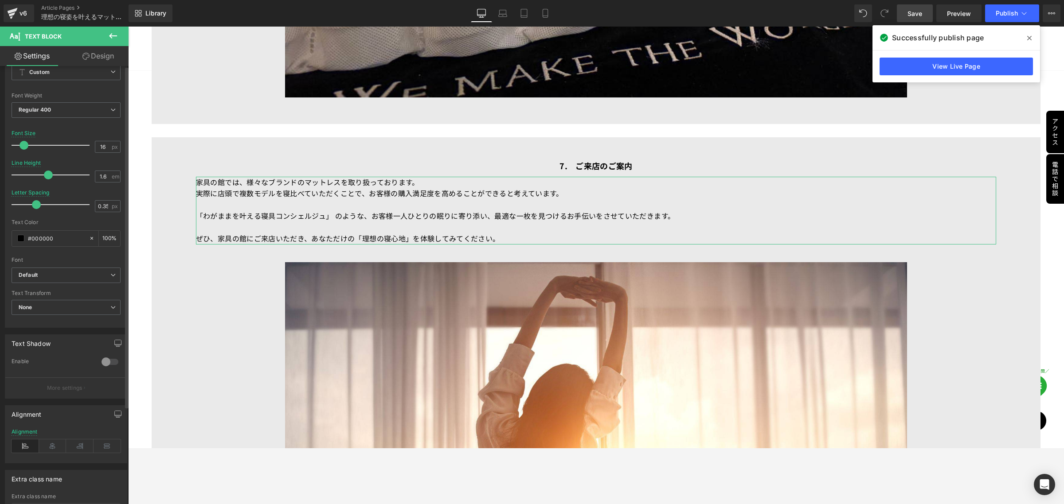
scroll to position [0, 0]
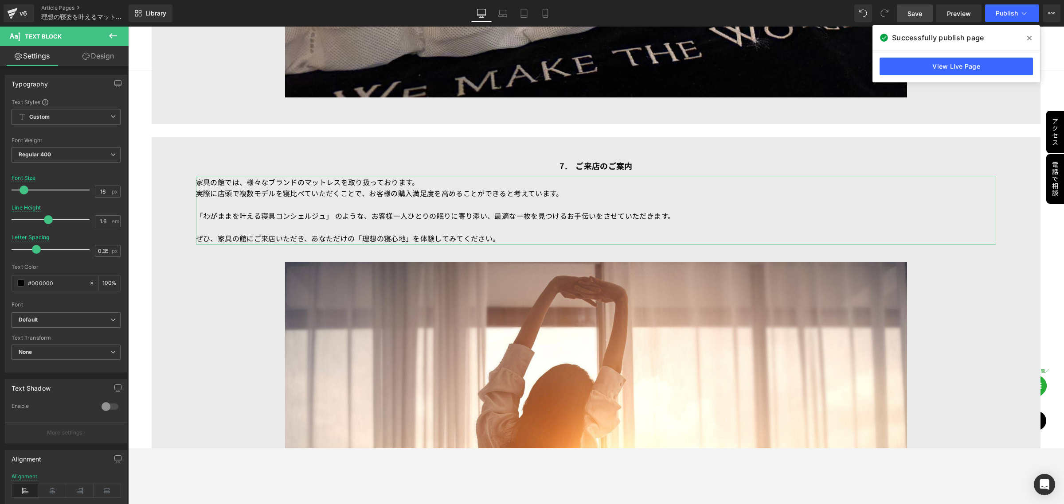
click at [104, 58] on link "Design" at bounding box center [98, 56] width 64 height 20
click at [0, 0] on div "Spacing" at bounding box center [0, 0] width 0 height 0
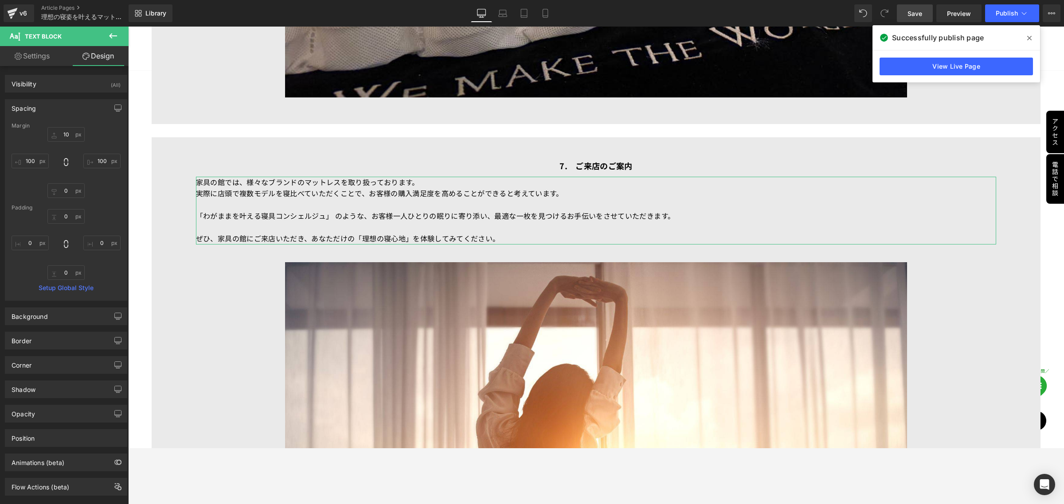
type input "10"
type input "100"
type input "0"
type input "100"
type input "0"
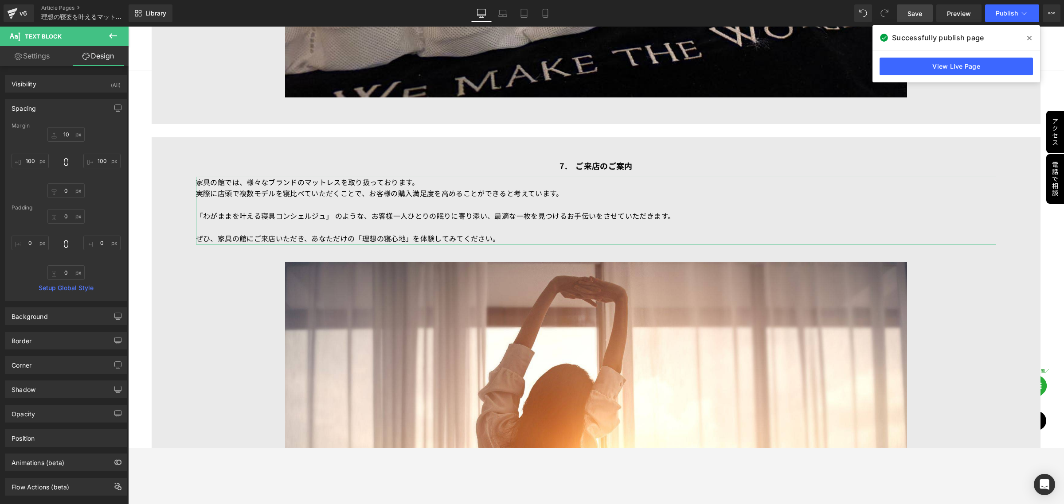
type input "0"
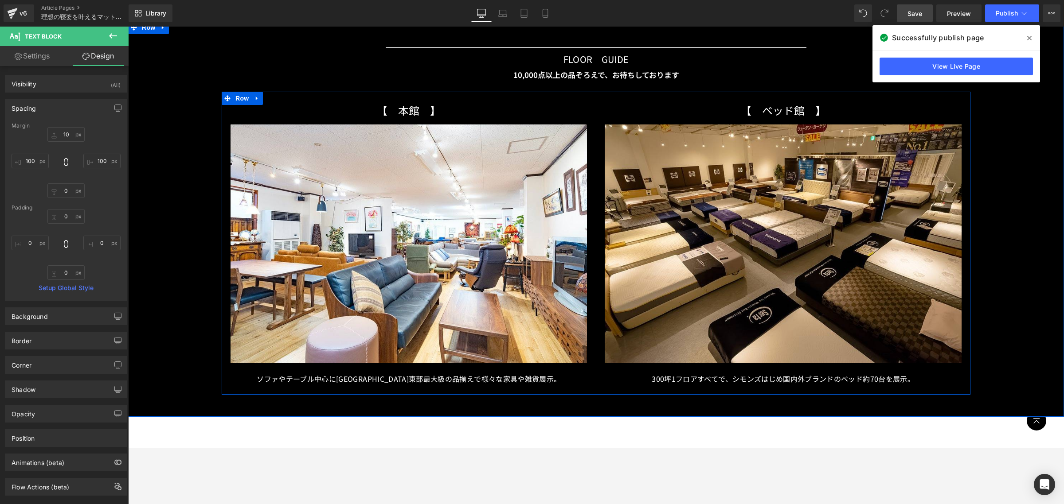
scroll to position [7541, 0]
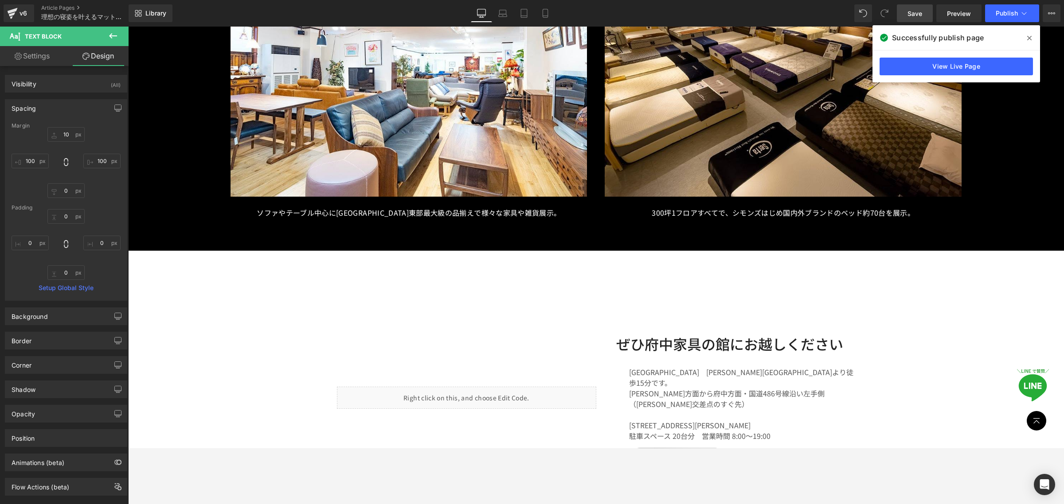
click at [921, 10] on span "Save" at bounding box center [914, 13] width 15 height 9
click at [963, 12] on span "Preview" at bounding box center [959, 13] width 24 height 9
